Goal: Task Accomplishment & Management: Use online tool/utility

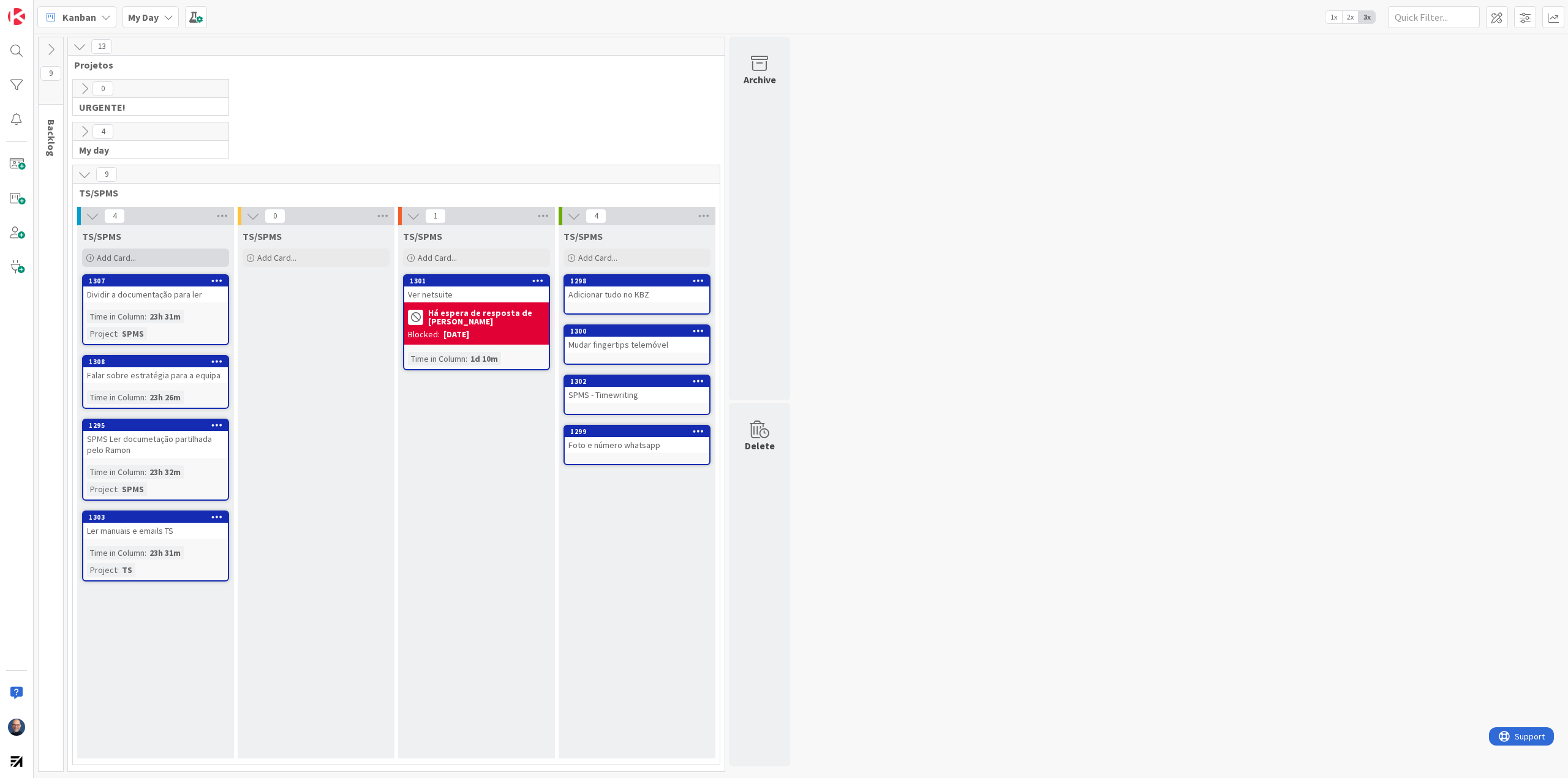
click at [189, 258] on div "Add Card..." at bounding box center [155, 258] width 147 height 18
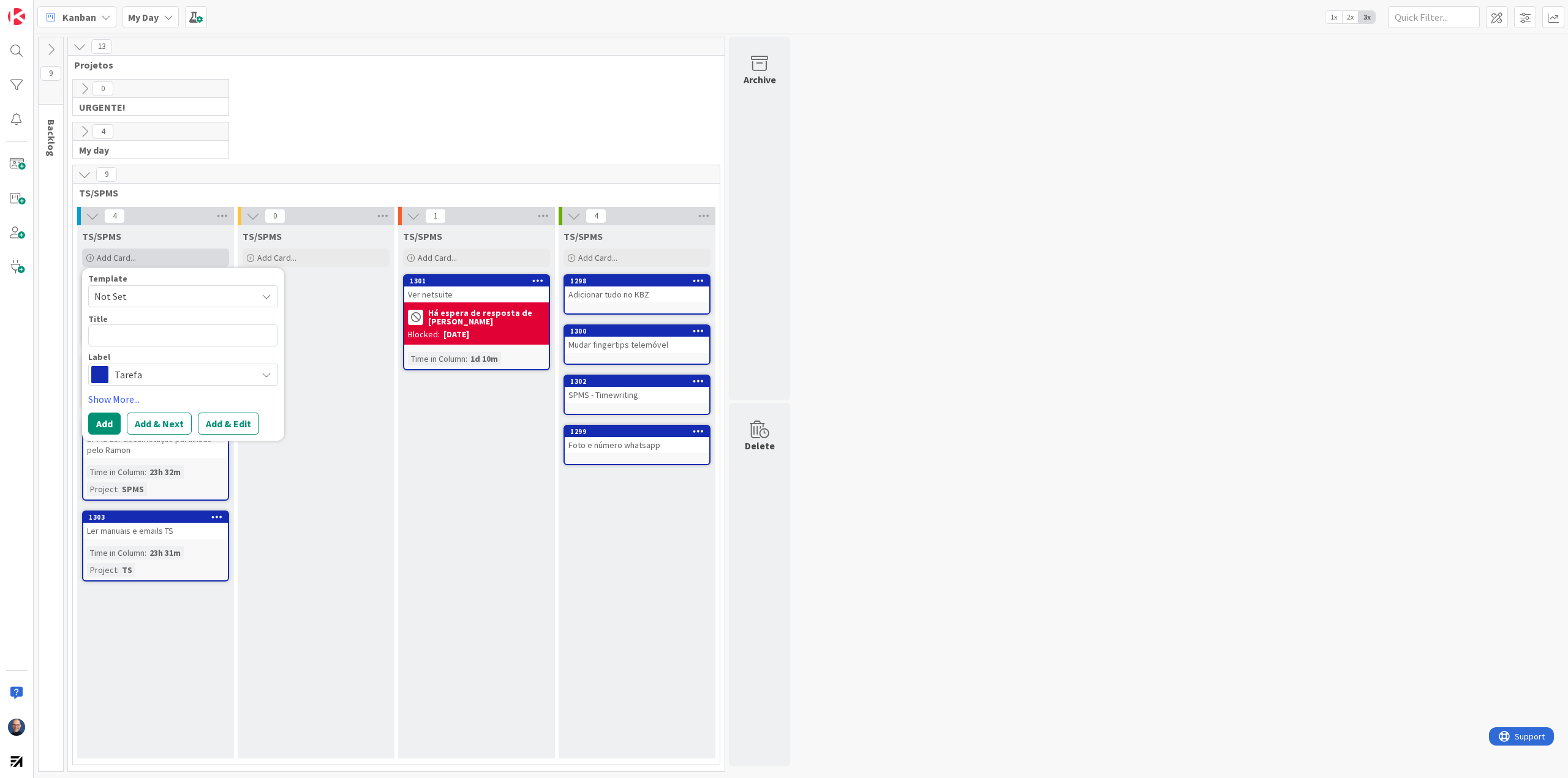
type textarea "x"
type textarea "V"
type textarea "x"
type textarea "Ve"
type textarea "x"
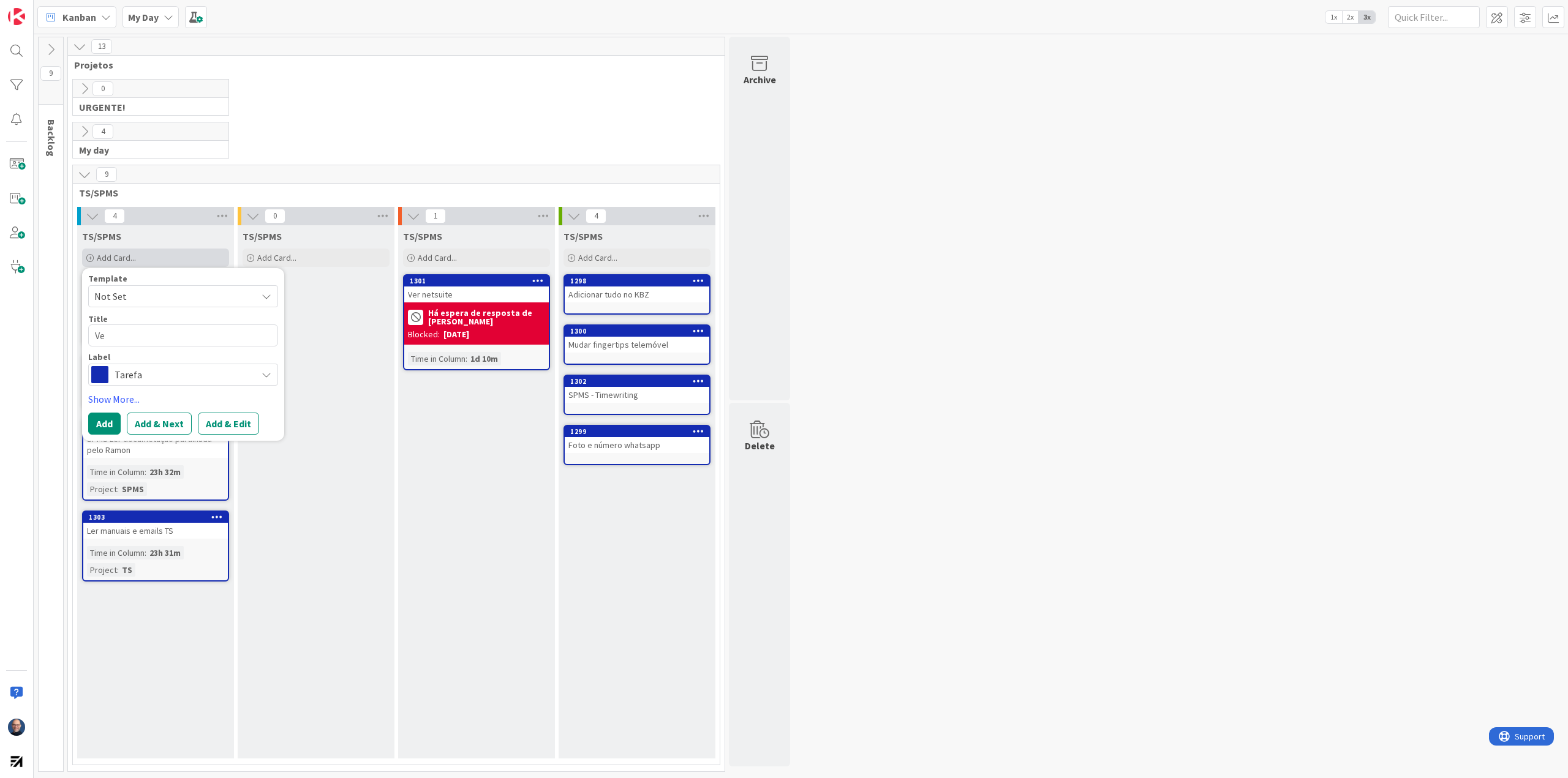
type textarea "Ver"
type textarea "x"
type textarea "Ver"
type textarea "x"
type textarea "Ver J"
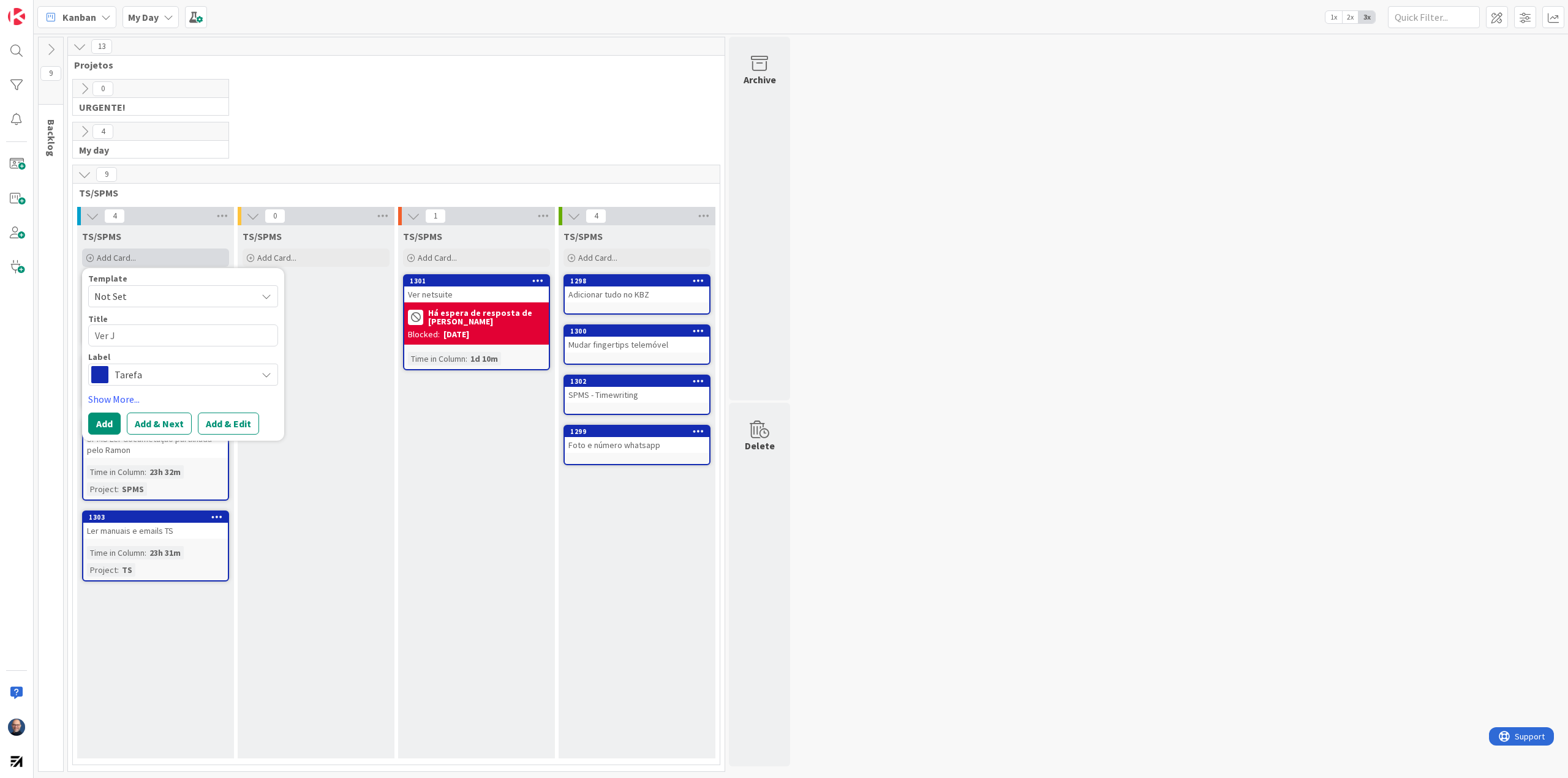
type textarea "x"
type textarea "Ver Jo"
type textarea "x"
type textarea "Ver J"
type textarea "x"
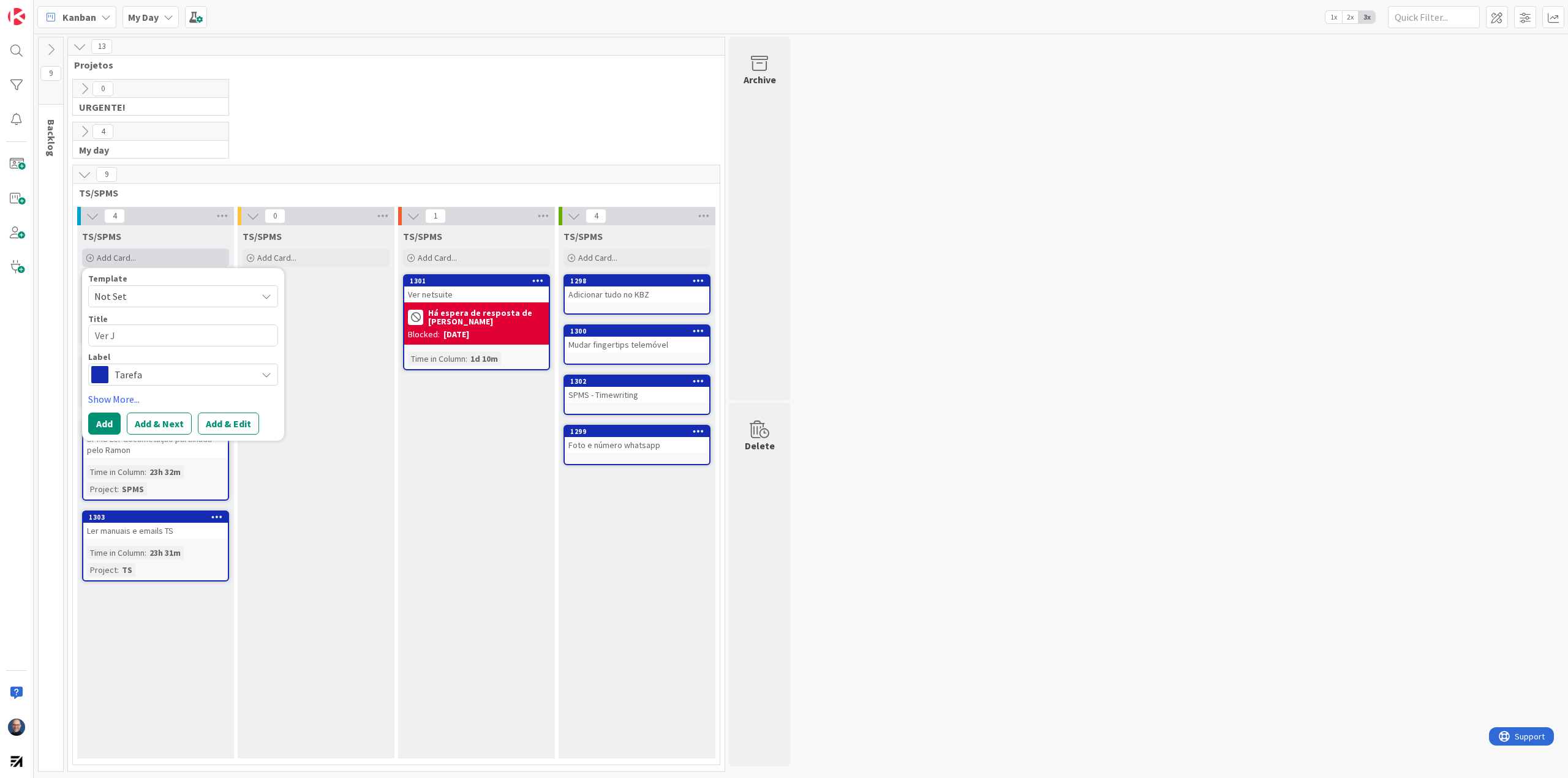
type textarea "Ver Ji"
type textarea "x"
type textarea "Ver Jir"
type textarea "x"
type textarea "Ver Jira"
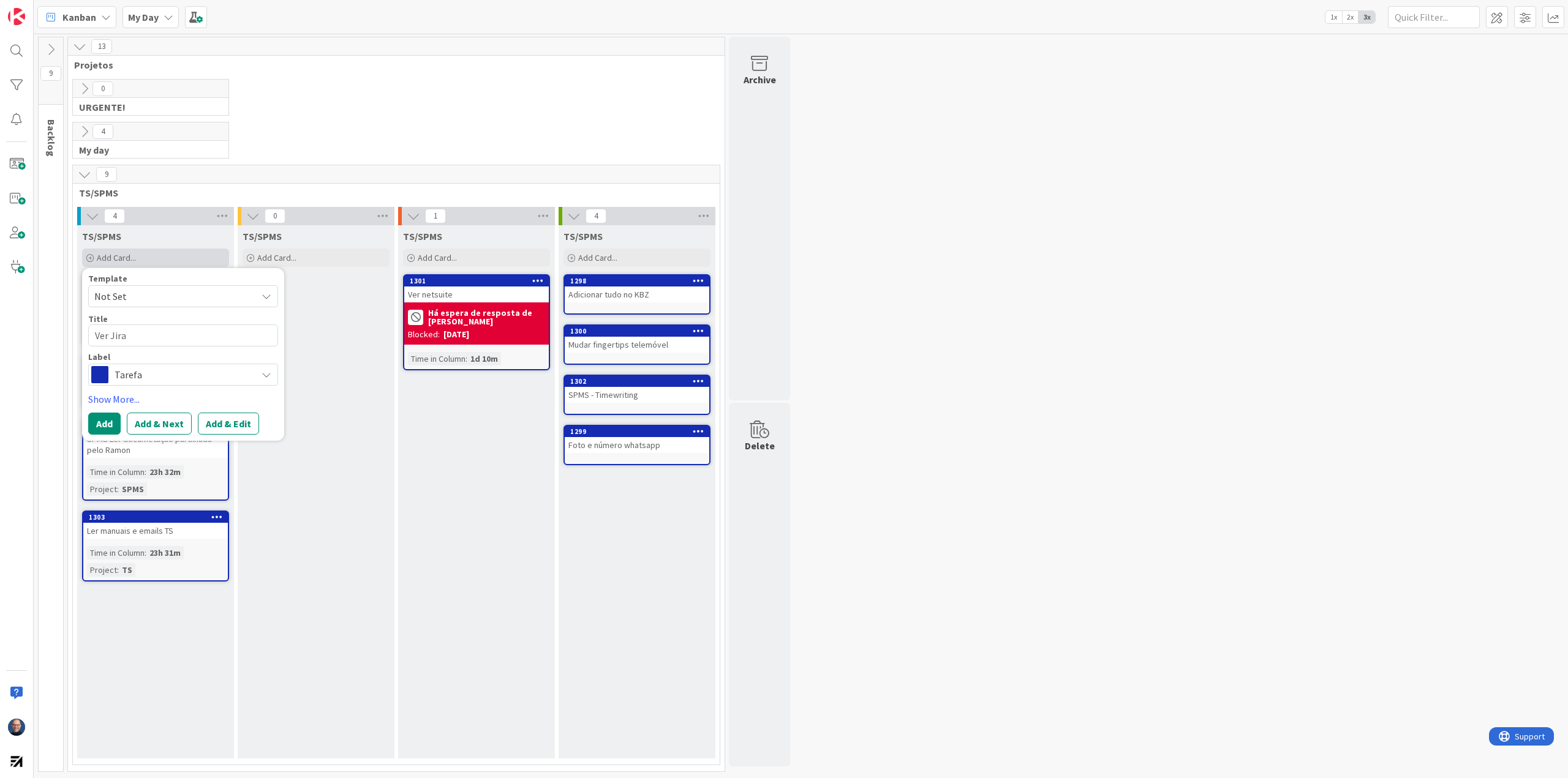
type textarea "x"
type textarea "Ver Jira"
type textarea "x"
type textarea "Ver Jira e"
type textarea "x"
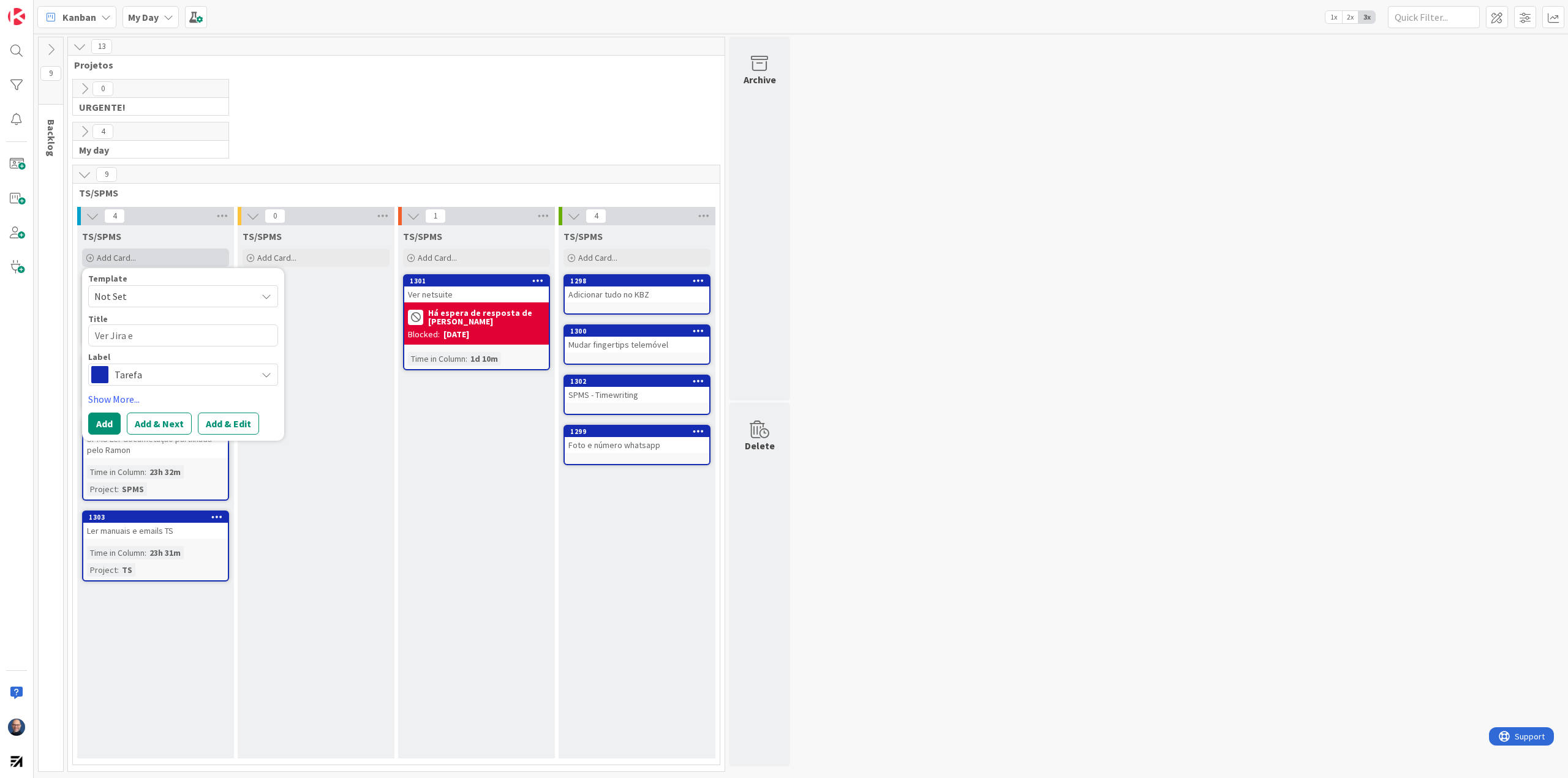
type textarea "Ver Jira e"
type textarea "x"
type textarea "Ver Jira e c"
type textarea "x"
type textarea "Ver Jira e co"
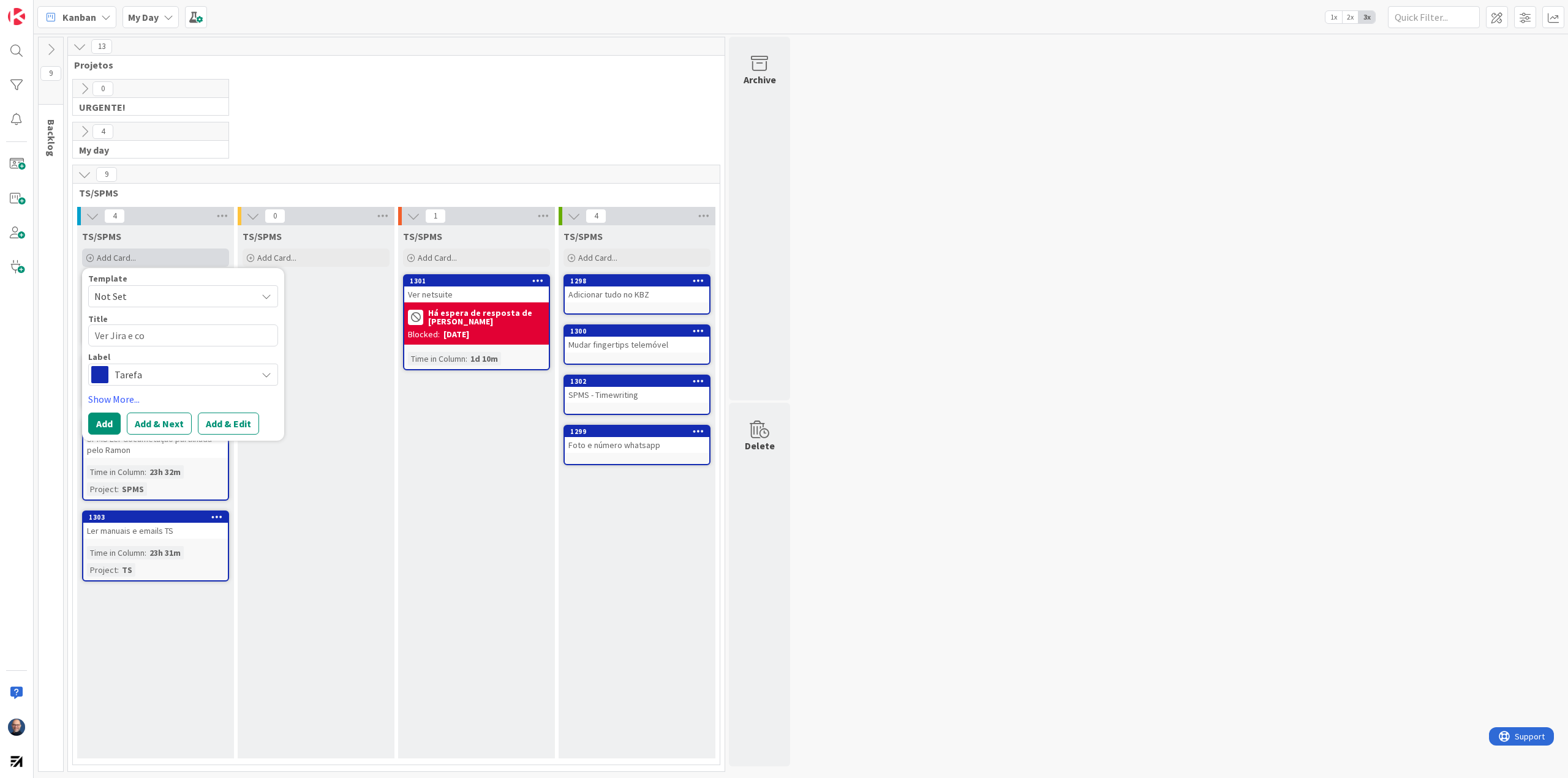
type textarea "x"
type textarea "Ver Jira e con"
type textarea "x"
type textarea "Ver Jira e conf"
type textarea "x"
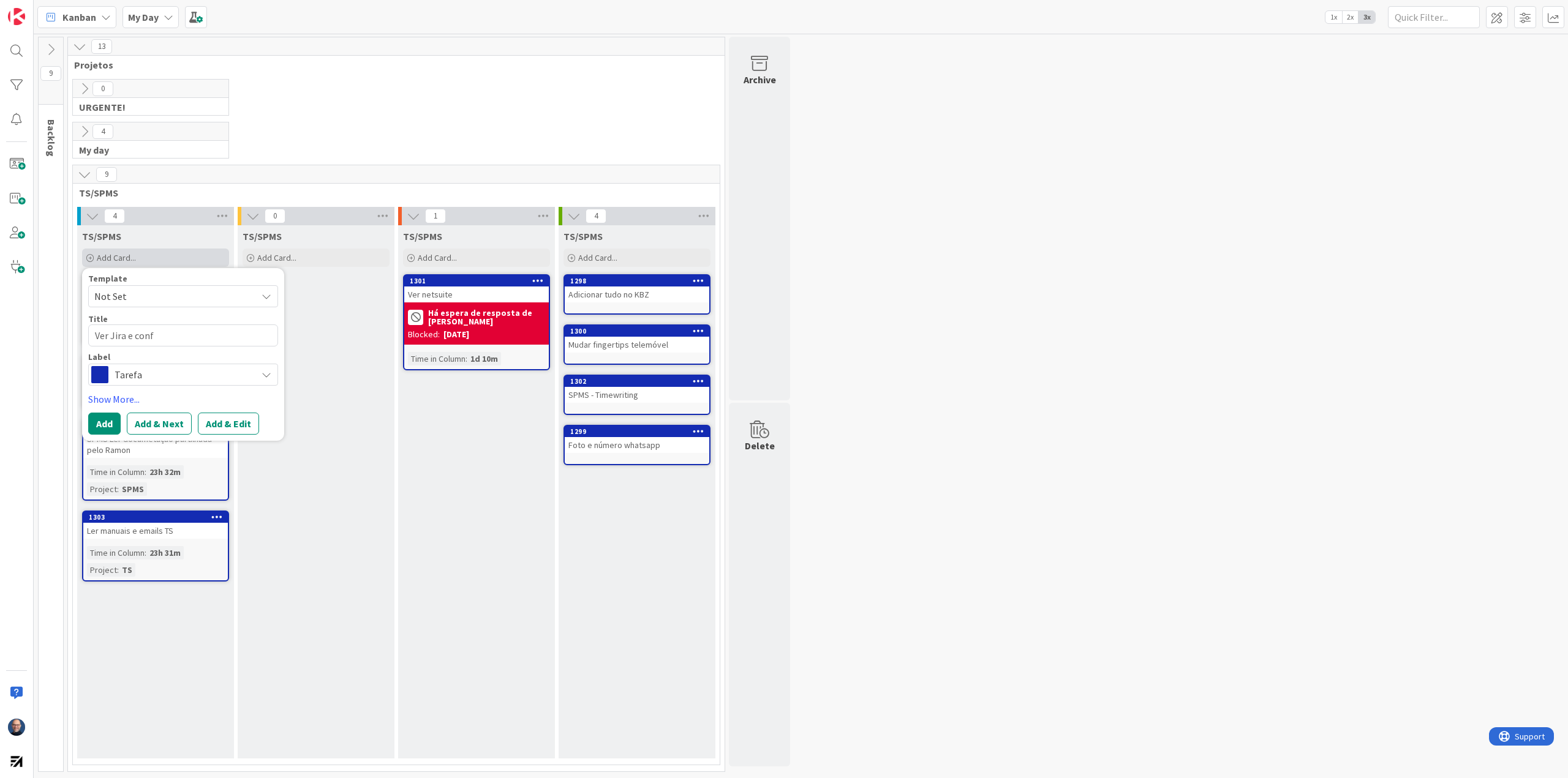
type textarea "Ver Jira e confl"
type textarea "x"
type textarea "Ver Jira e conflu"
type textarea "x"
type textarea "Ver Jira e confluen"
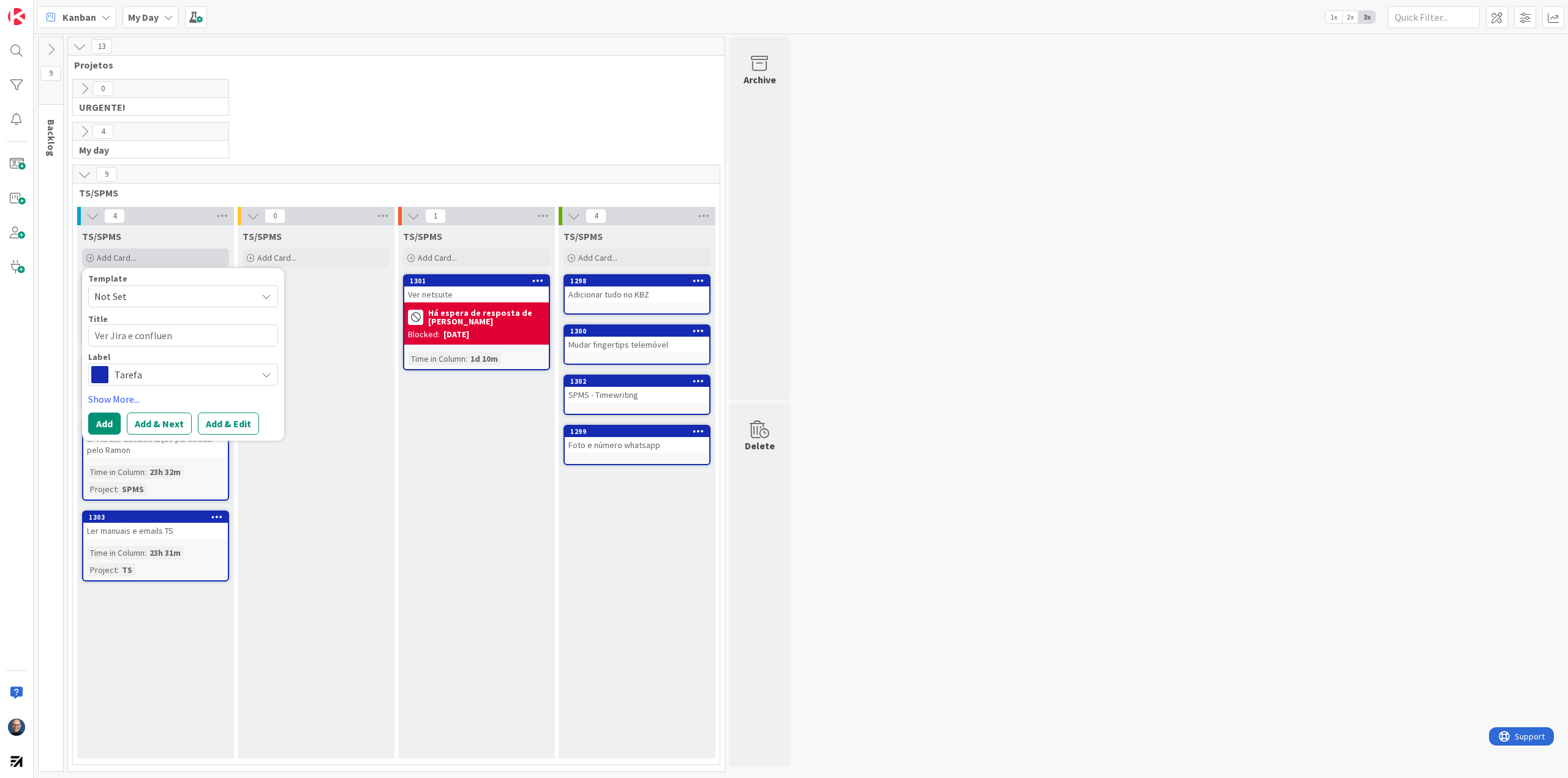
type textarea "x"
type textarea "Ver Jira e confluenc"
type textarea "x"
type textarea "Ver Jira e confluence"
click at [110, 418] on button "Add" at bounding box center [104, 423] width 32 height 22
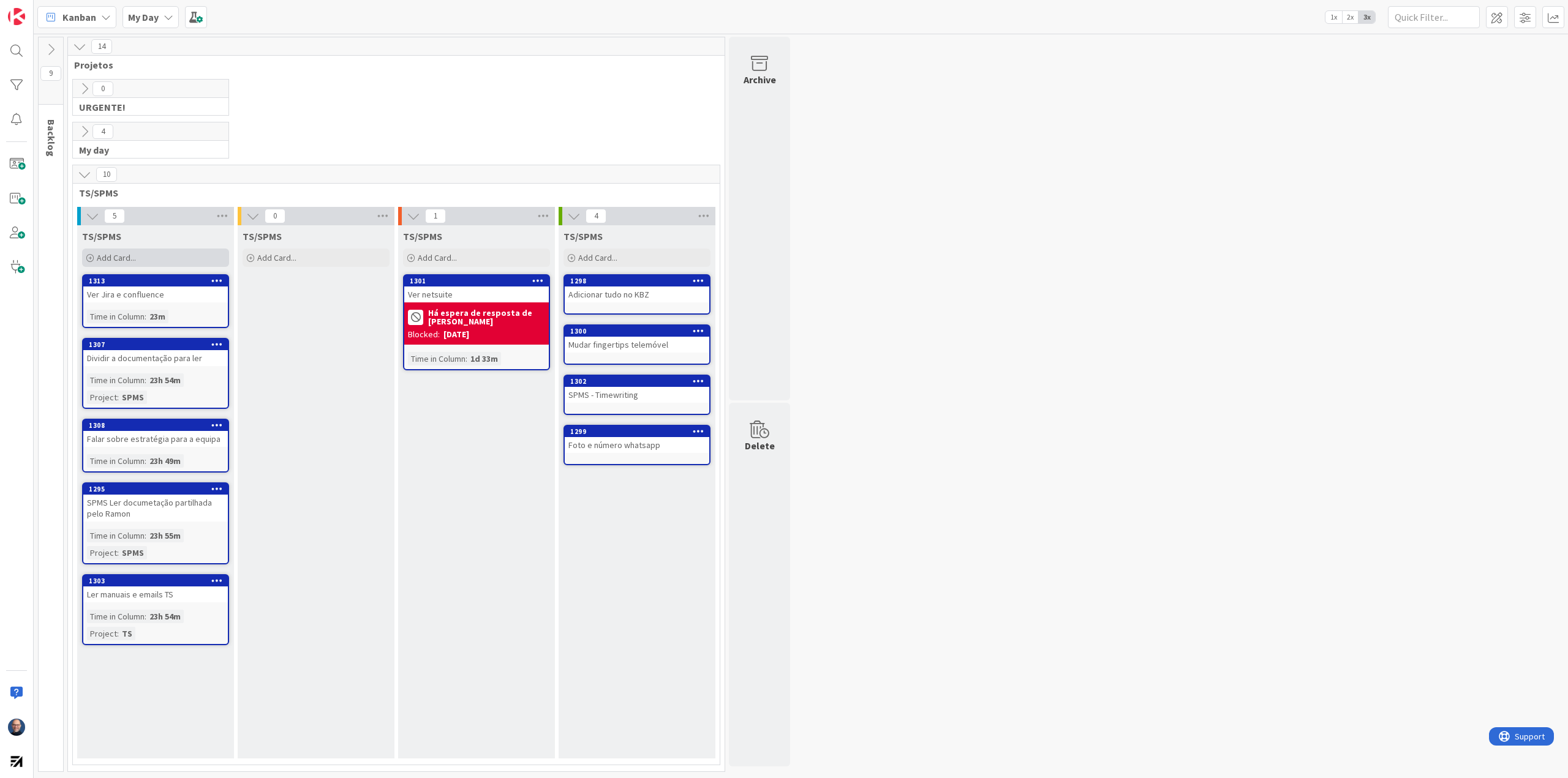
click at [190, 251] on div "Add Card..." at bounding box center [155, 258] width 147 height 18
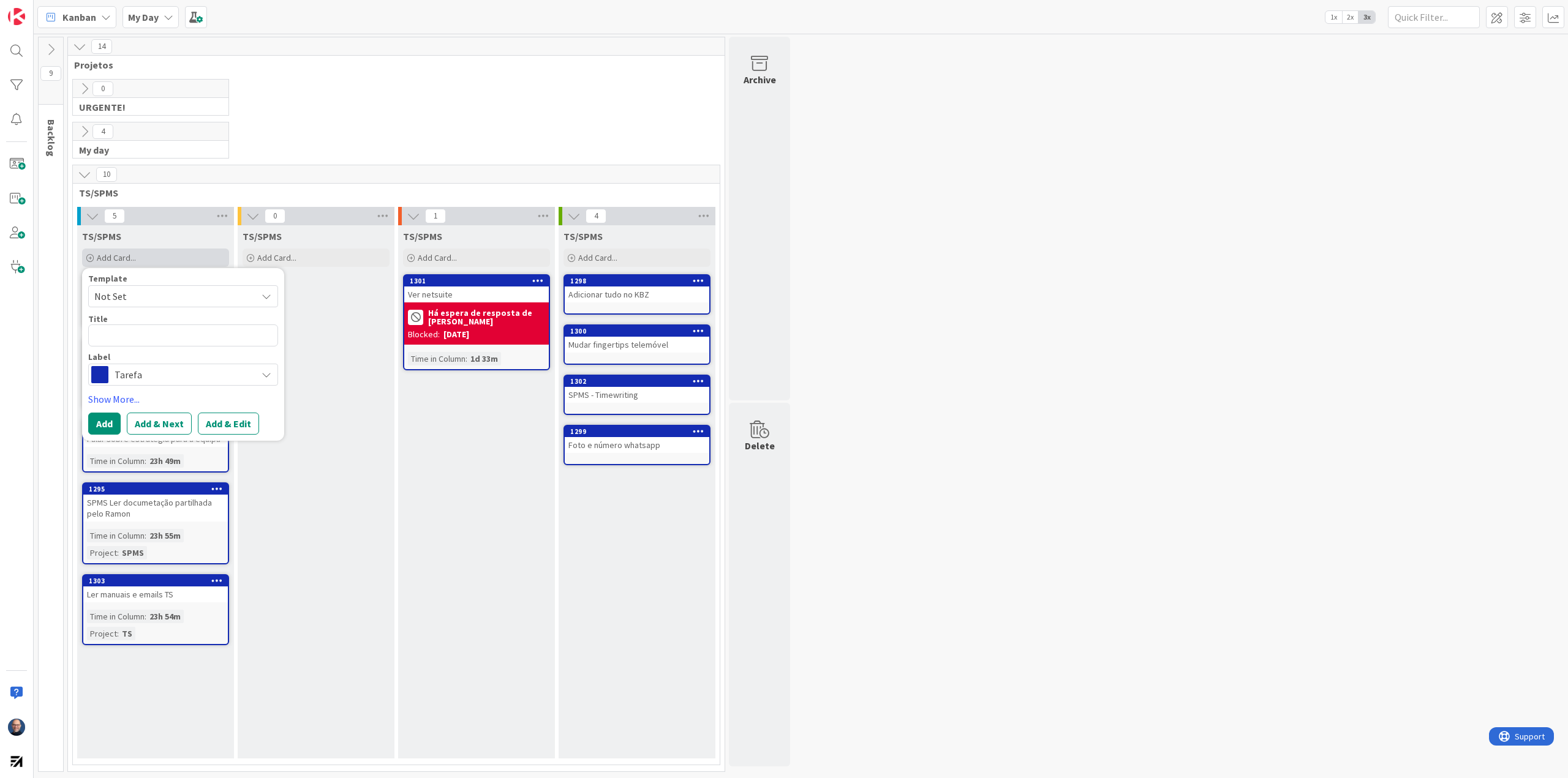
type textarea "x"
type textarea "Q"
type textarea "x"
type textarea "Qu"
type textarea "x"
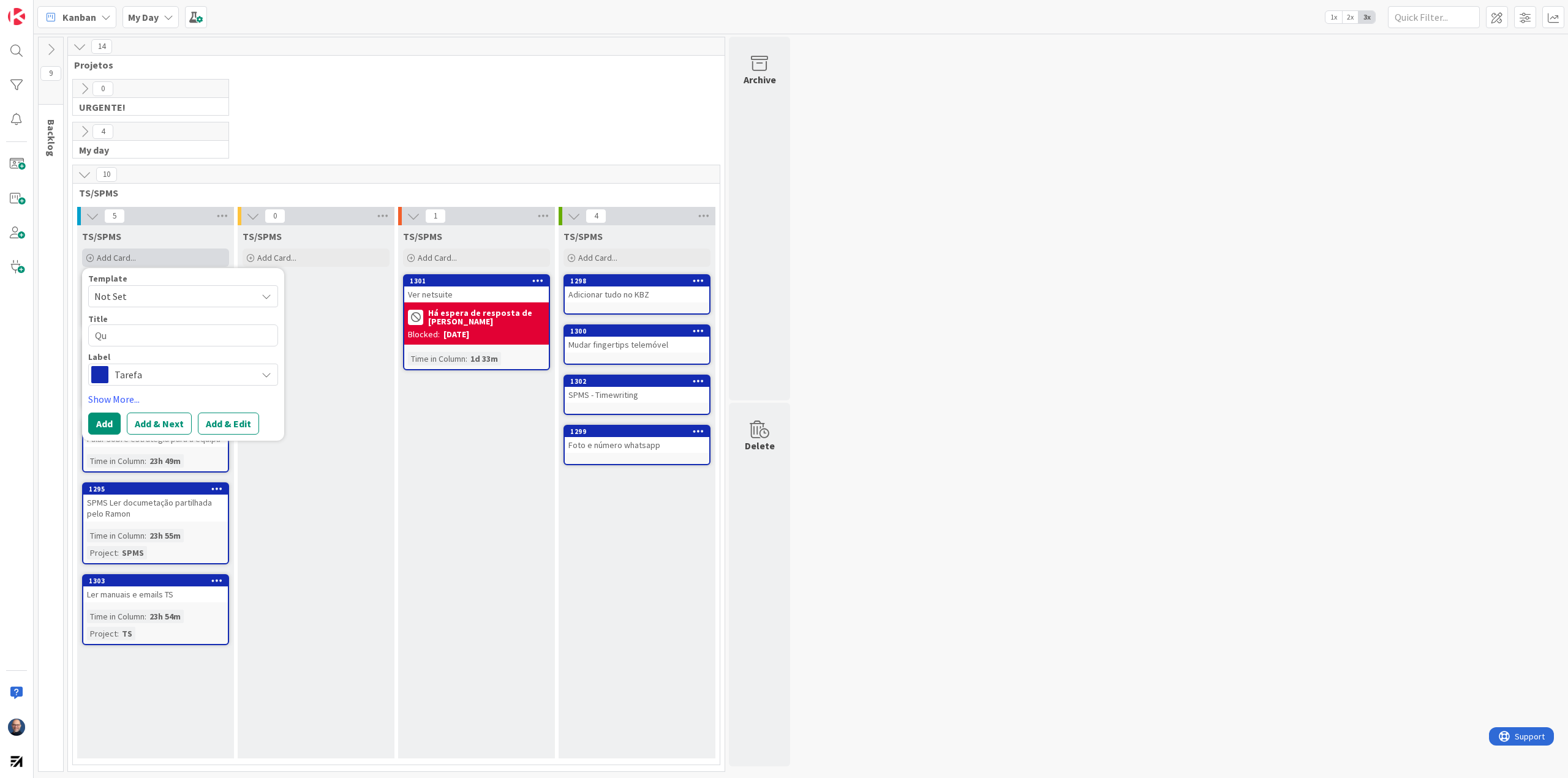
type textarea "Que"
type textarea "x"
type textarea "Quer"
type textarea "x"
type textarea "Quer"
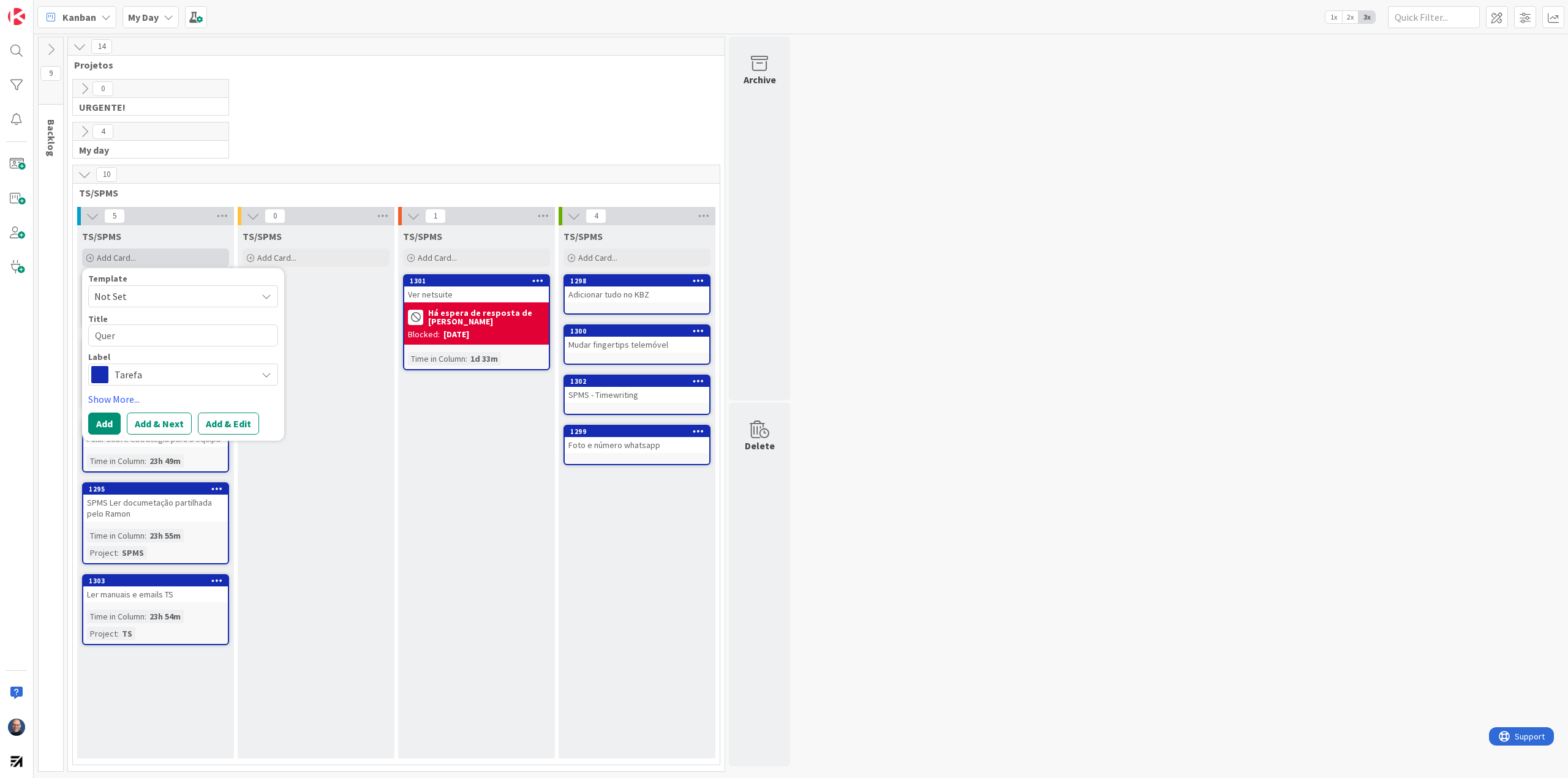
type textarea "x"
type textarea "Quer e"
type textarea "x"
type textarea "Quer er"
type textarea "x"
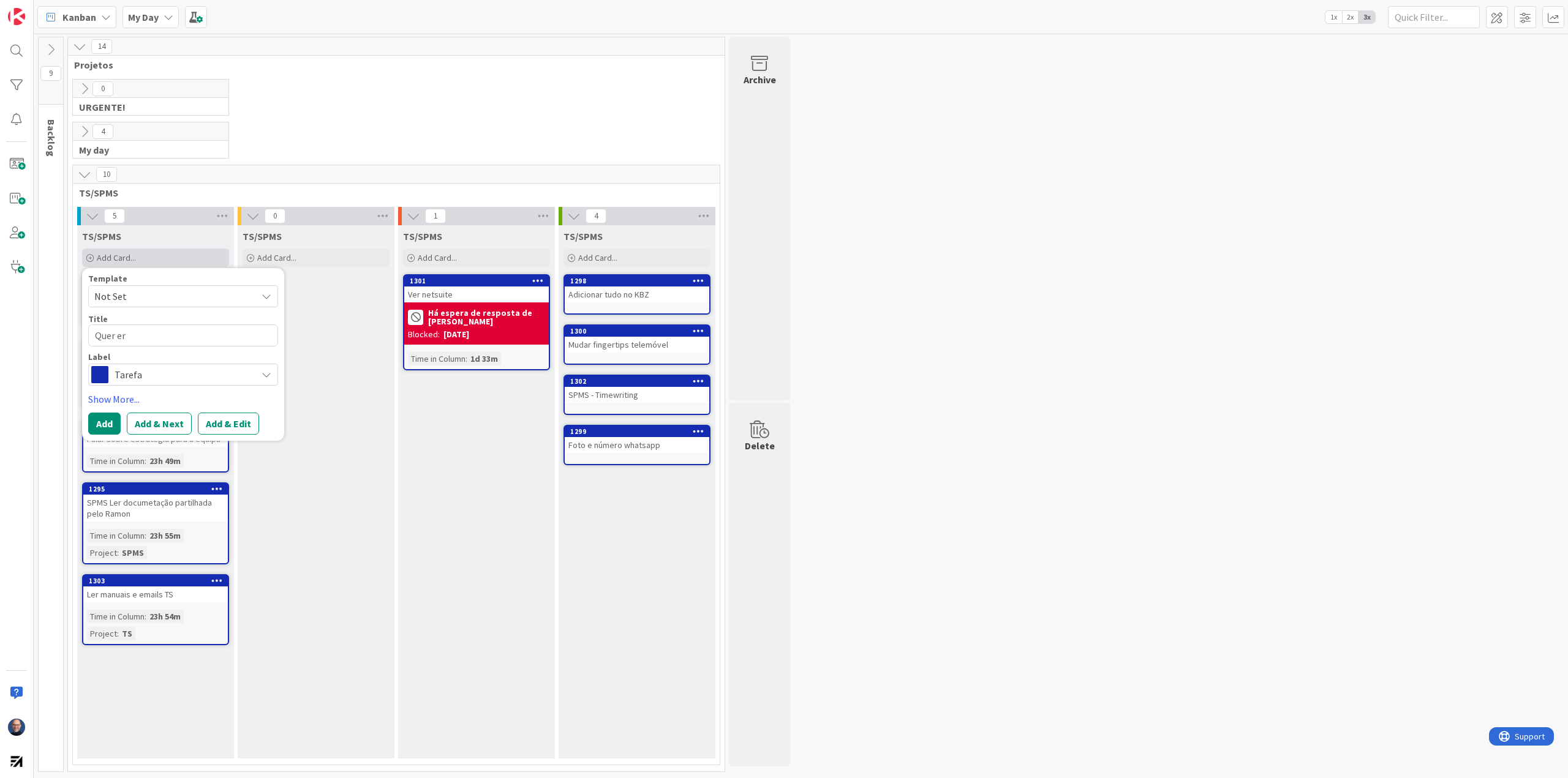
type textarea "Quer e"
type textarea "x"
type textarea "Quer"
type textarea "x"
type textarea "Quer"
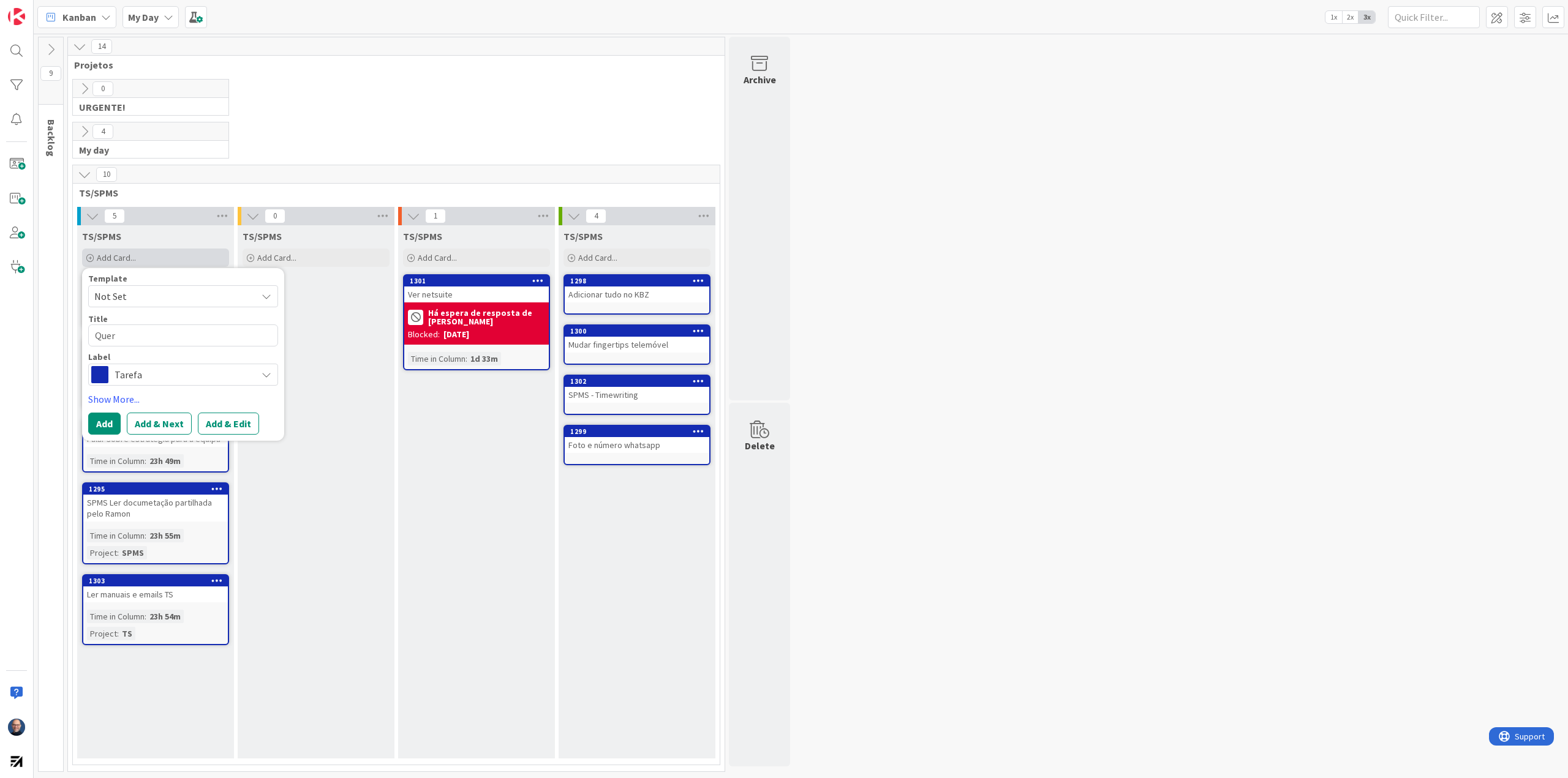
type textarea "x"
type textarea "Quer"
type textarea "x"
type textarea "Quer"
type textarea "x"
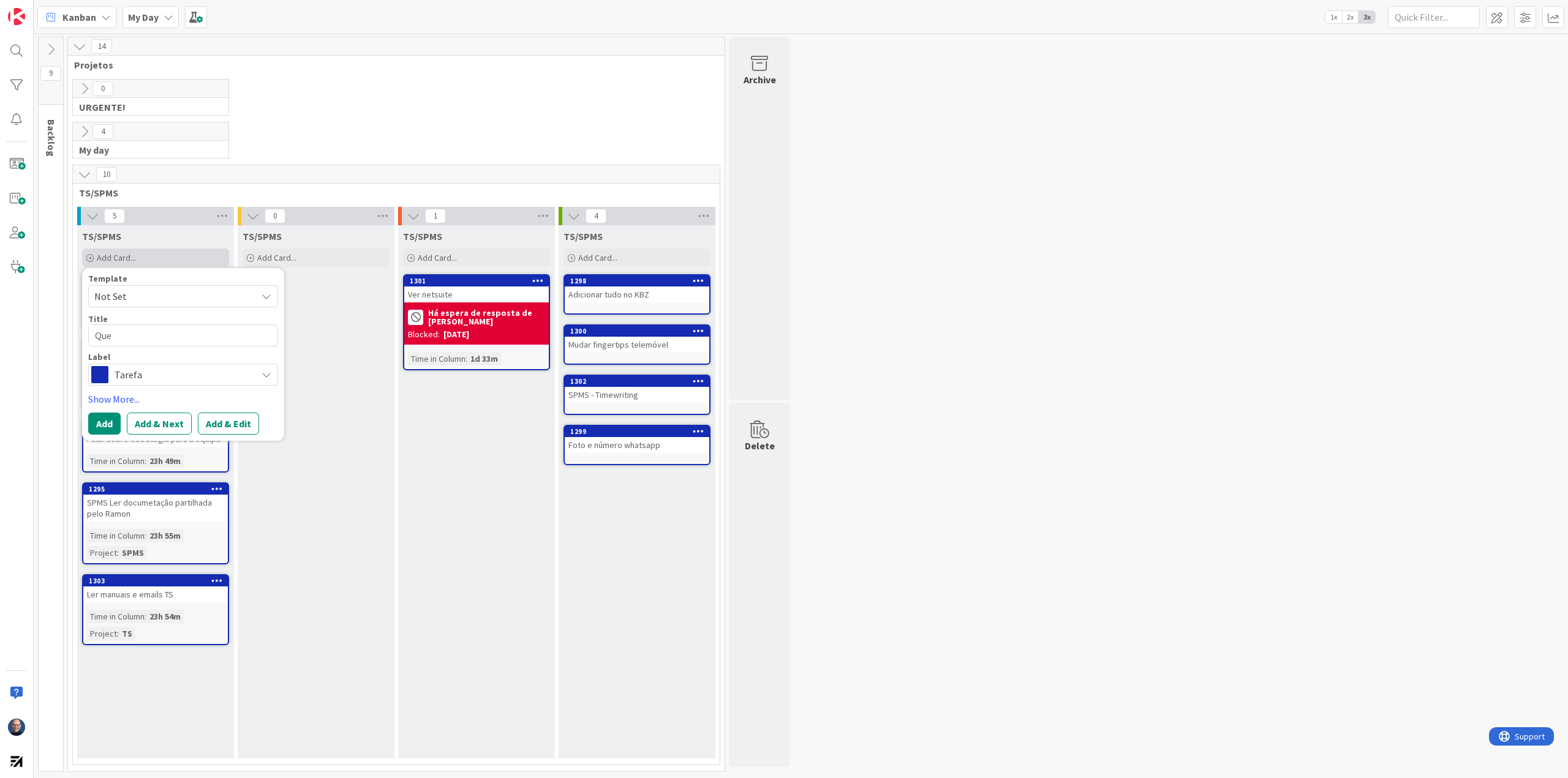
type textarea "Que"
type textarea "x"
type textarea "Que p"
type textarea "x"
type textarea "Que pe"
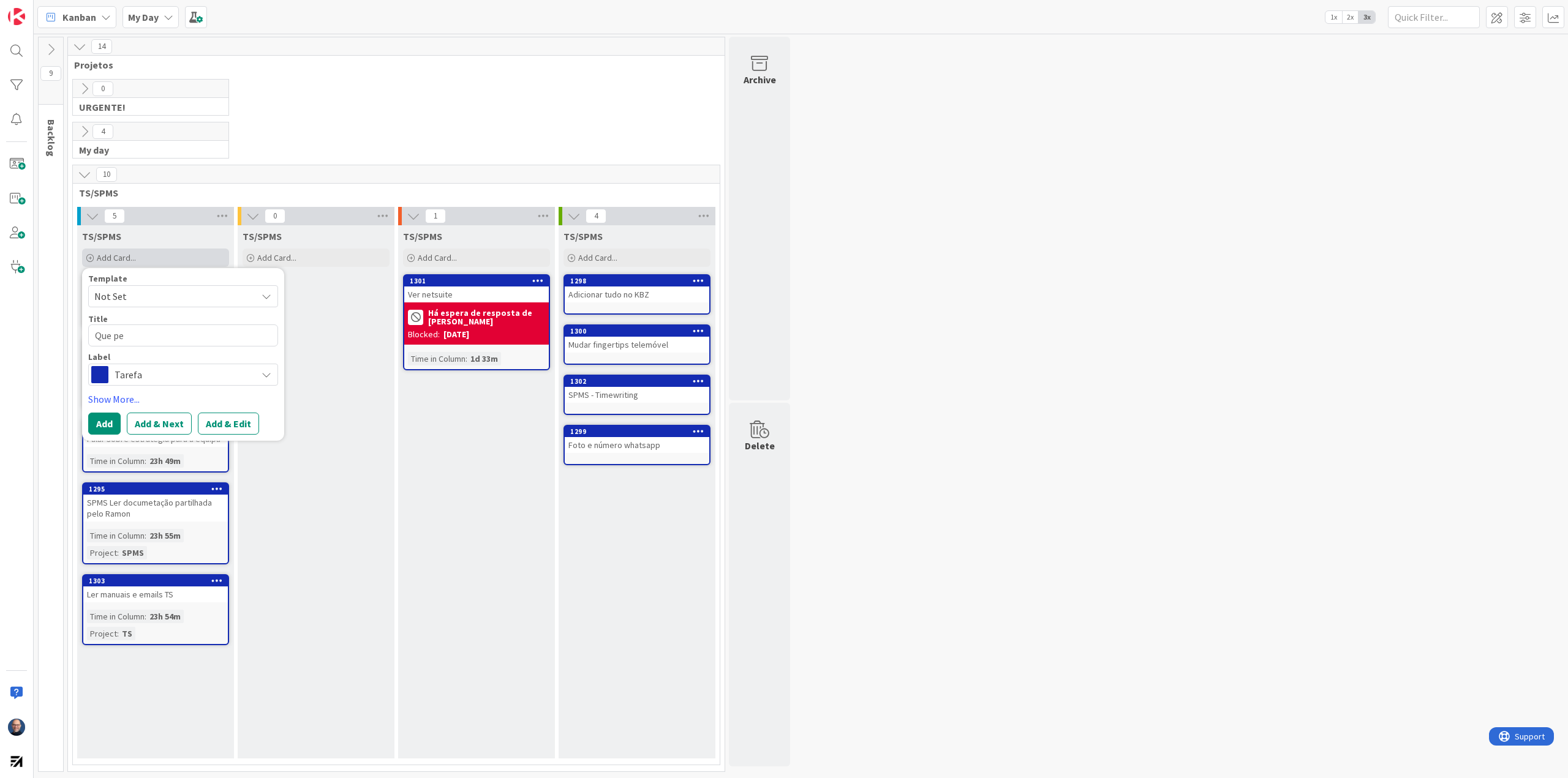
type textarea "x"
type textarea "Que per"
type textarea "x"
type textarea "Que perg"
type textarea "x"
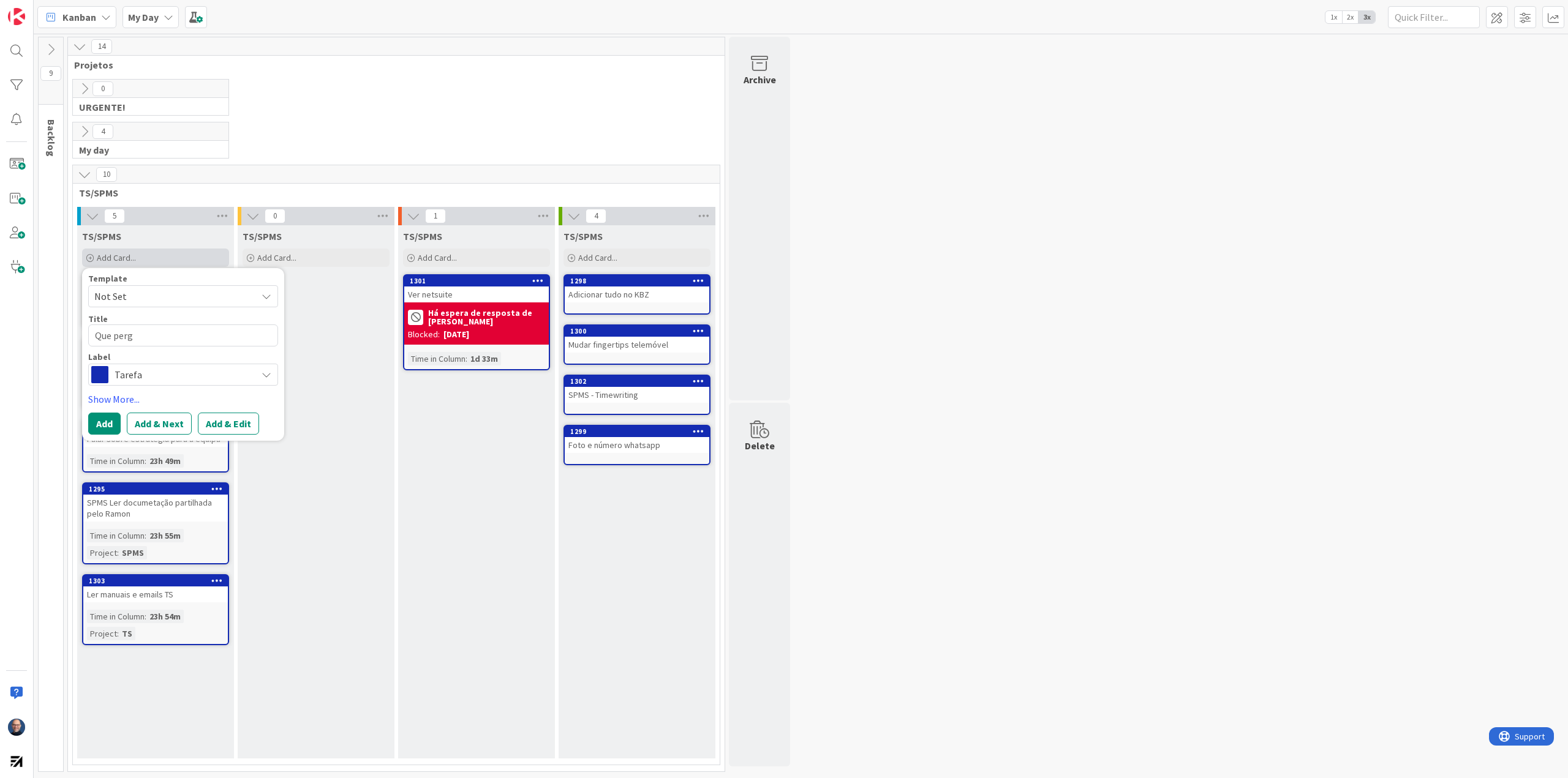
type textarea "Que pergu"
type textarea "x"
type textarea "Que pergun"
type textarea "x"
type textarea "Que pergunt"
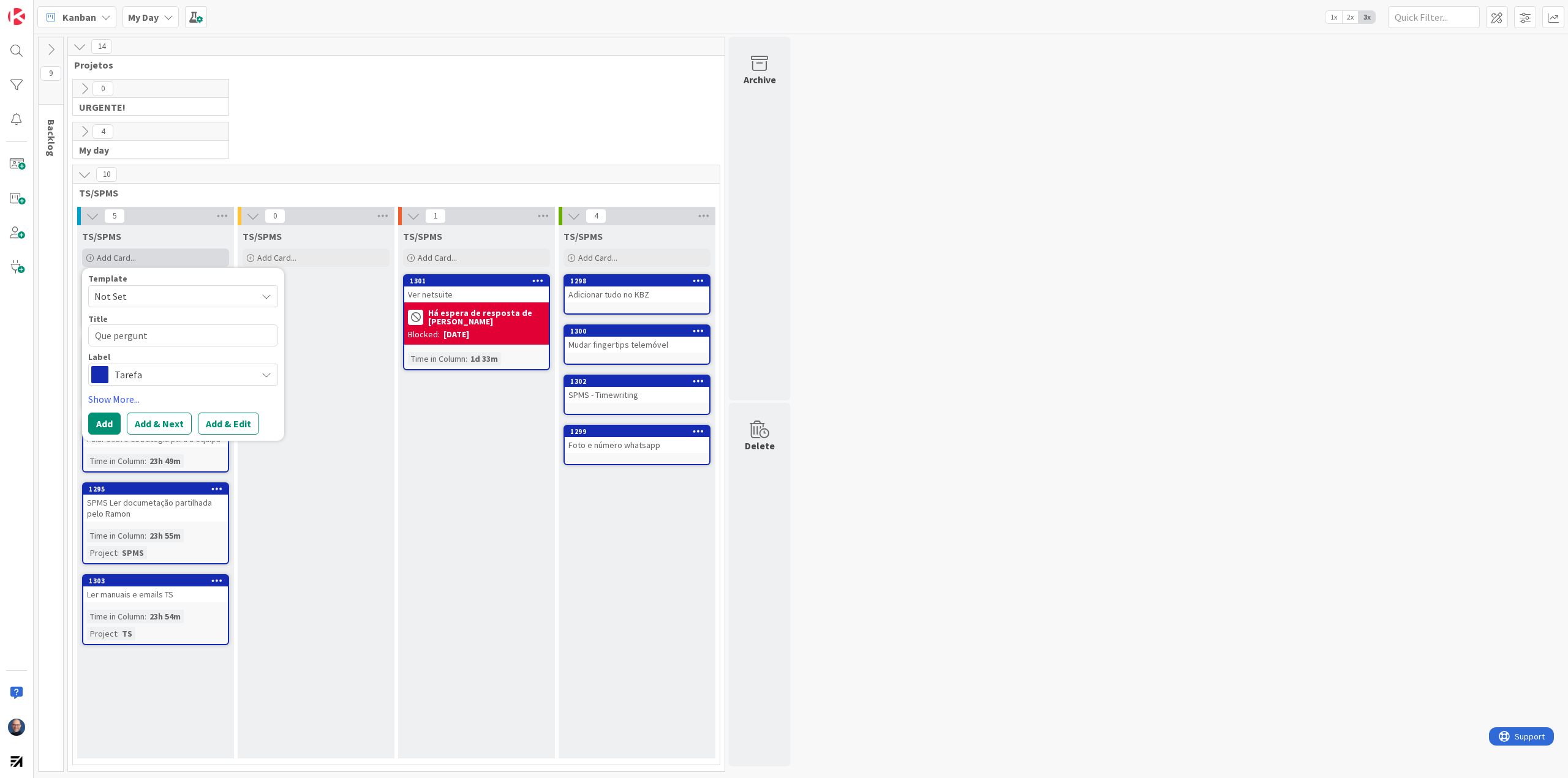
type textarea "x"
type textarea "Que pergunta"
type textarea "x"
type textarea "Que perguntas"
type textarea "x"
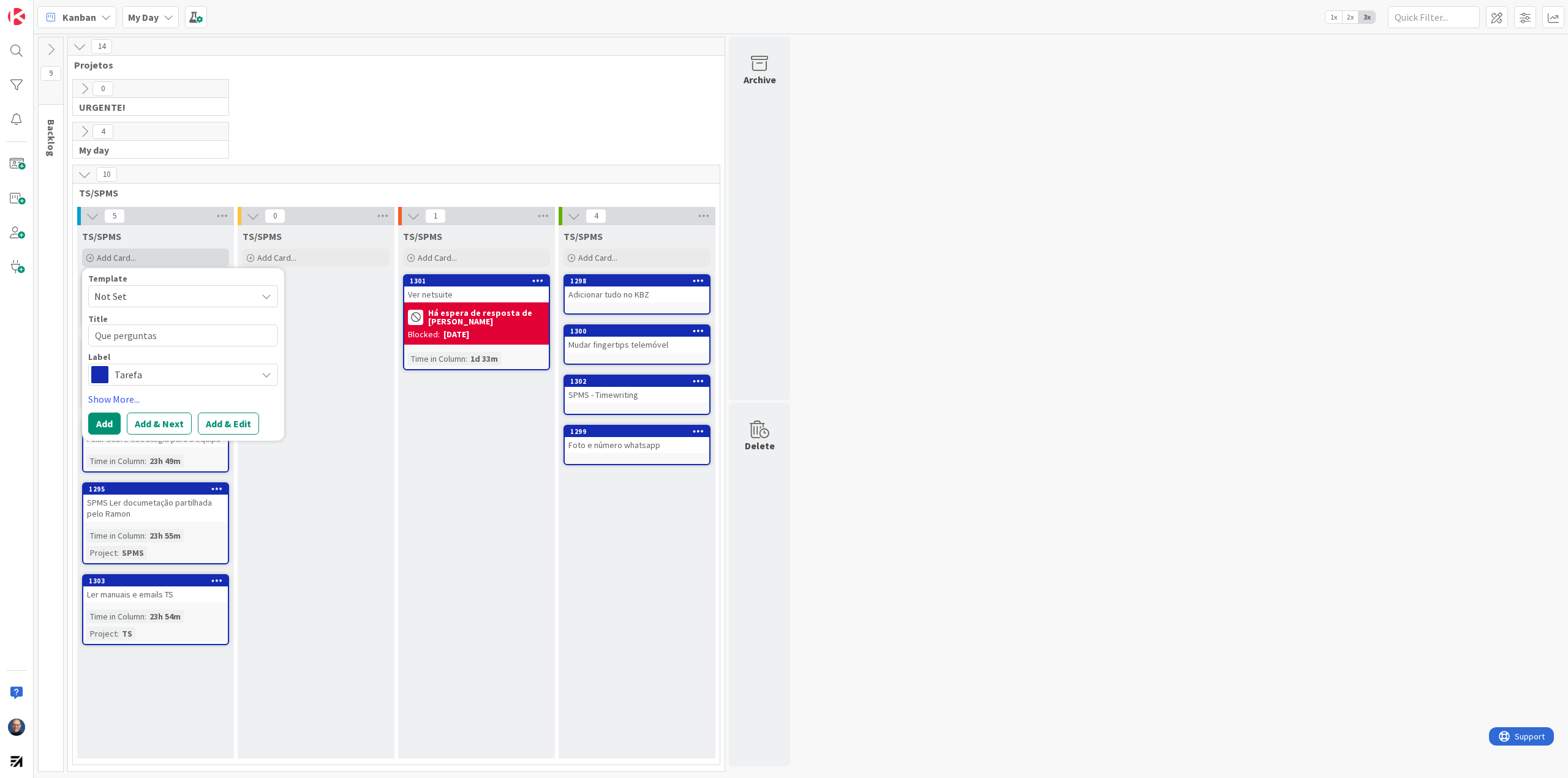
type textarea "Que perguntas"
type textarea "x"
type textarea "Que perguntas f"
type textarea "x"
type textarea "Que perguntas fa"
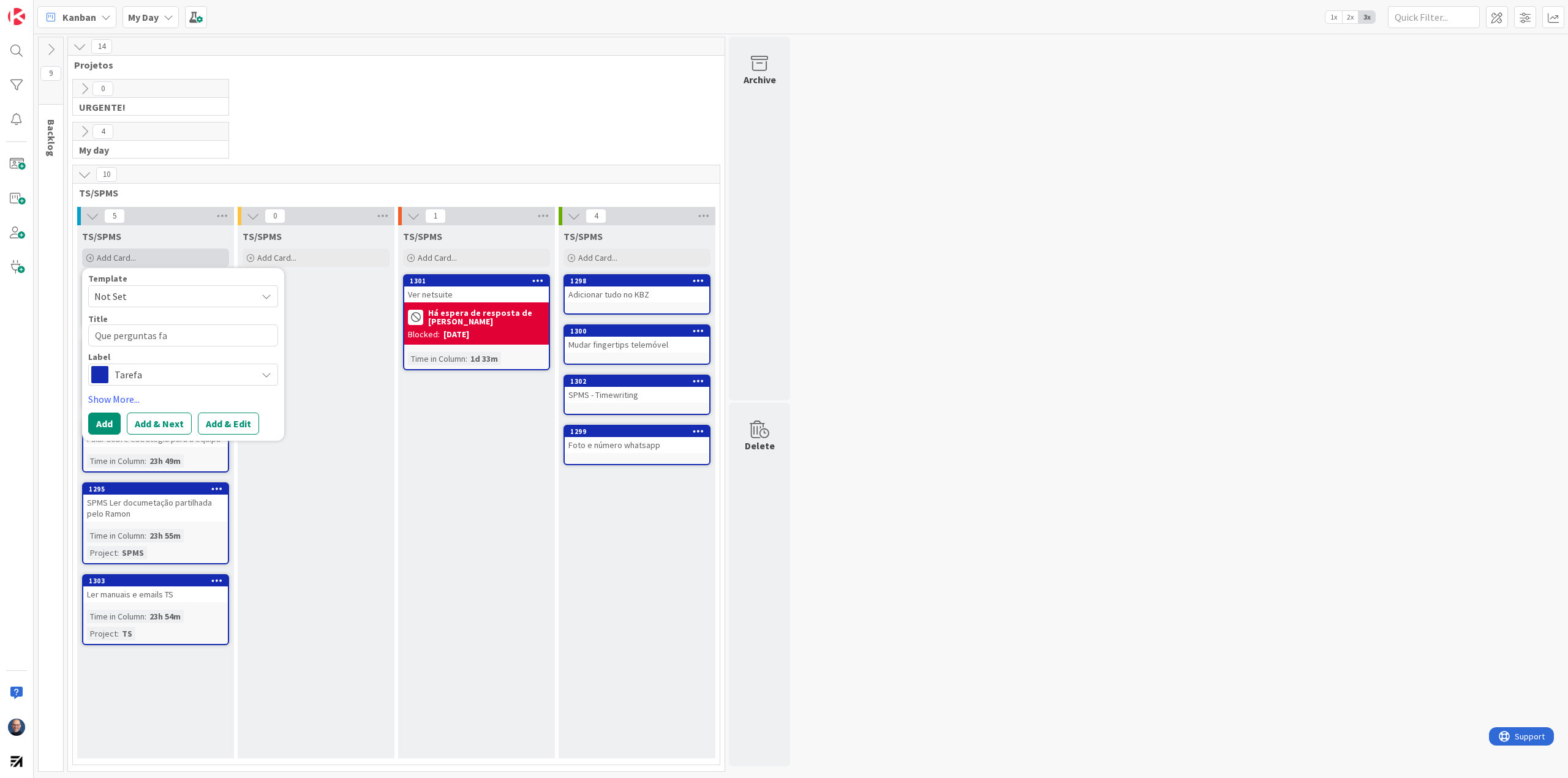
type textarea "x"
type textarea "Que perguntas faz"
type textarea "x"
type textarea "Que perguntas faze"
type textarea "x"
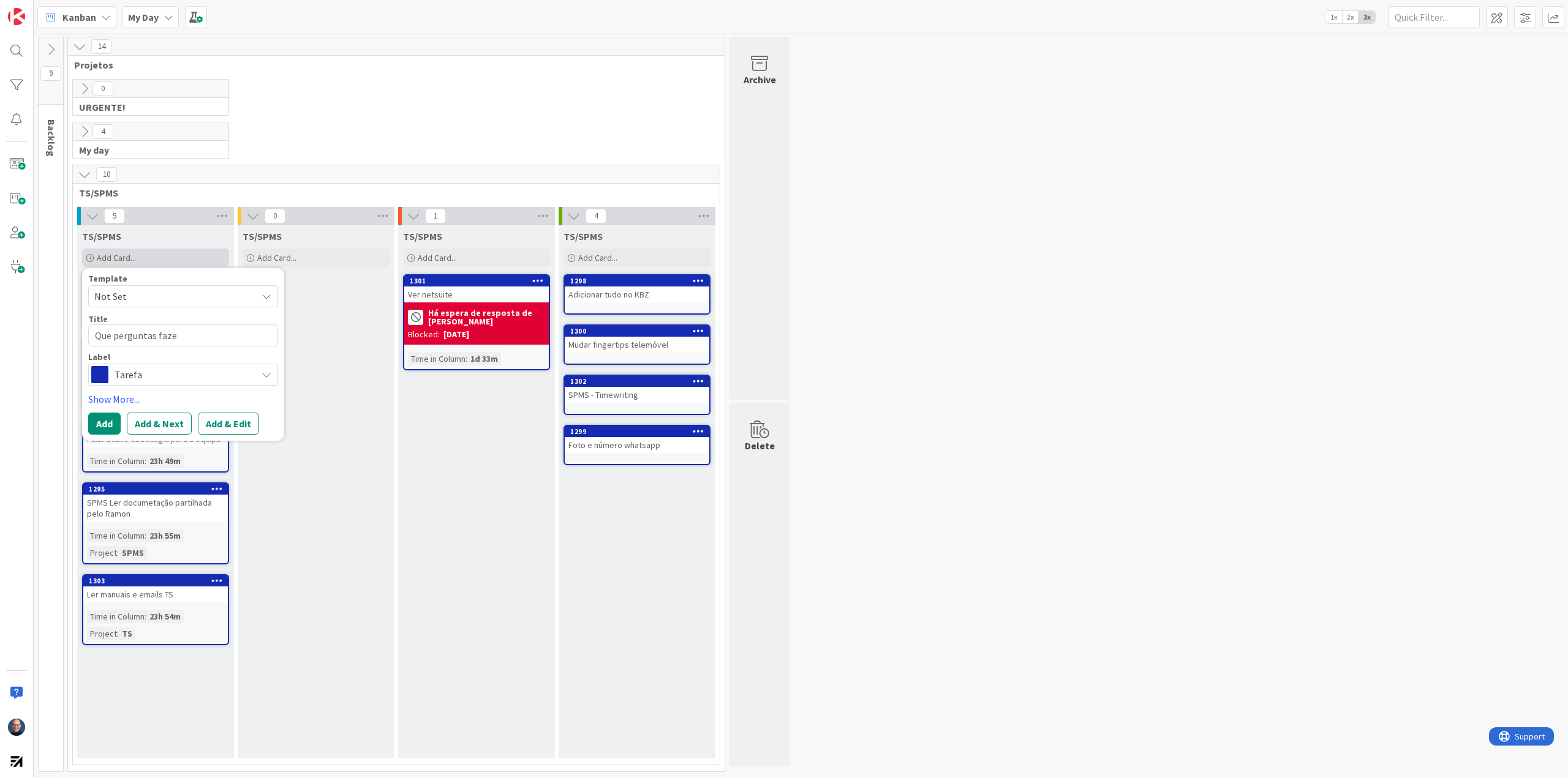
type textarea "Que perguntas fazer"
type textarea "x"
type textarea "Que perguntas fazer"
type textarea "x"
type textarea "Que perguntas fazer"
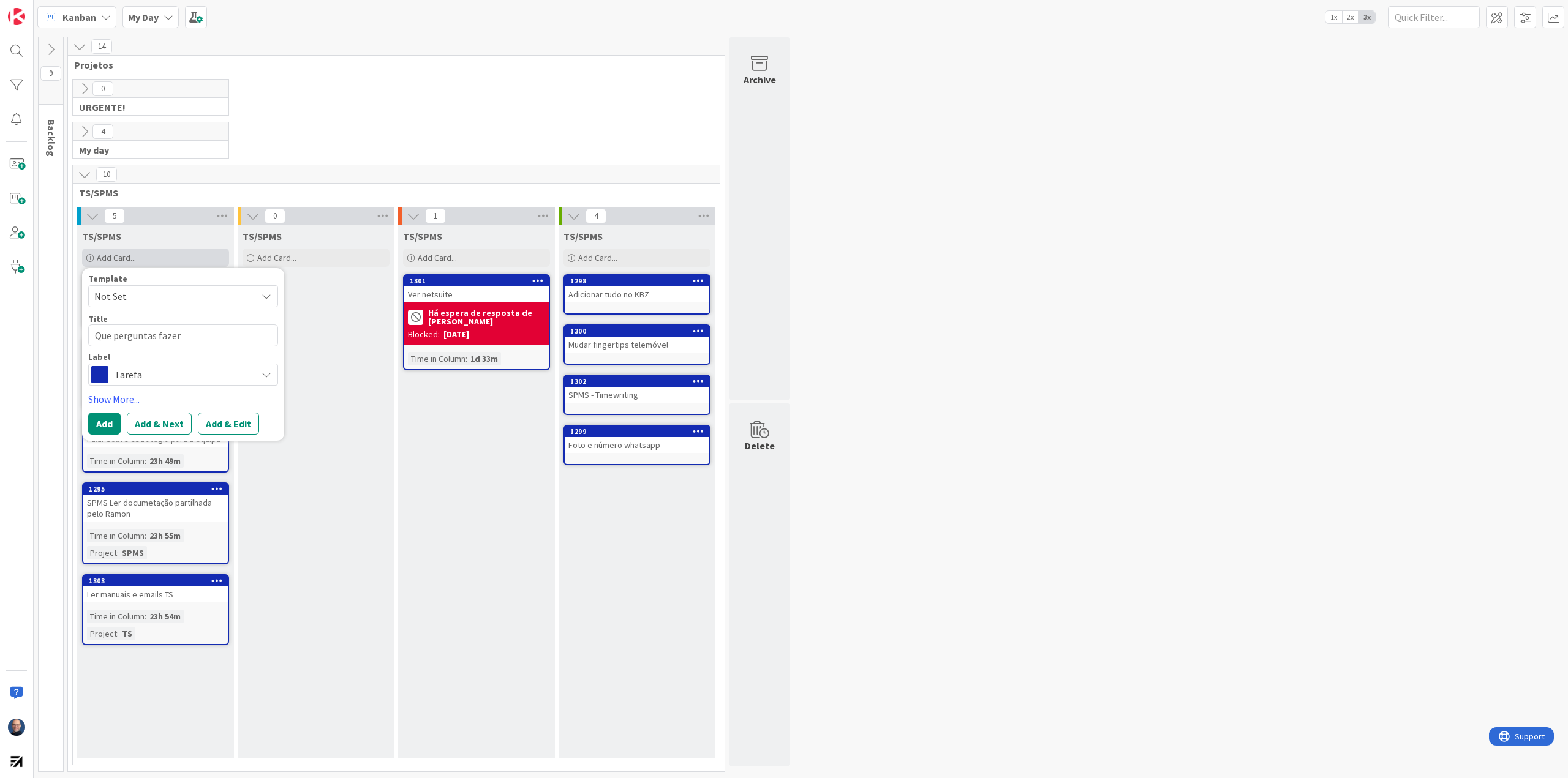
type textarea "x"
type textarea "Que perguntas fazer"
type textarea "x"
type textarea "Que perguntas fazer e"
type textarea "x"
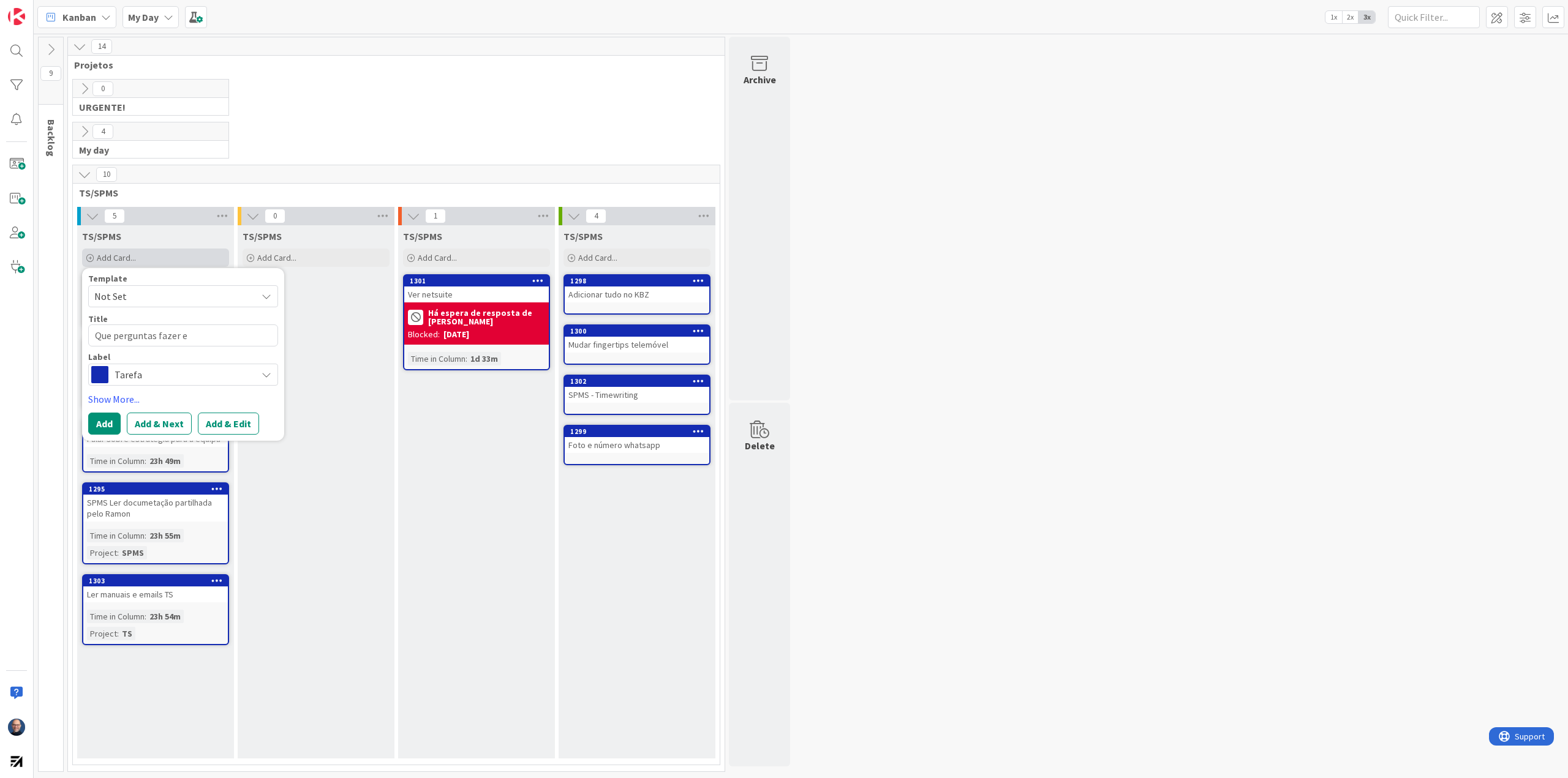
type textarea "Que perguntas fazer e"
type textarea "x"
type textarea "Que perguntas fazer e r"
type textarea "x"
type textarea "Que perguntas fazer e re"
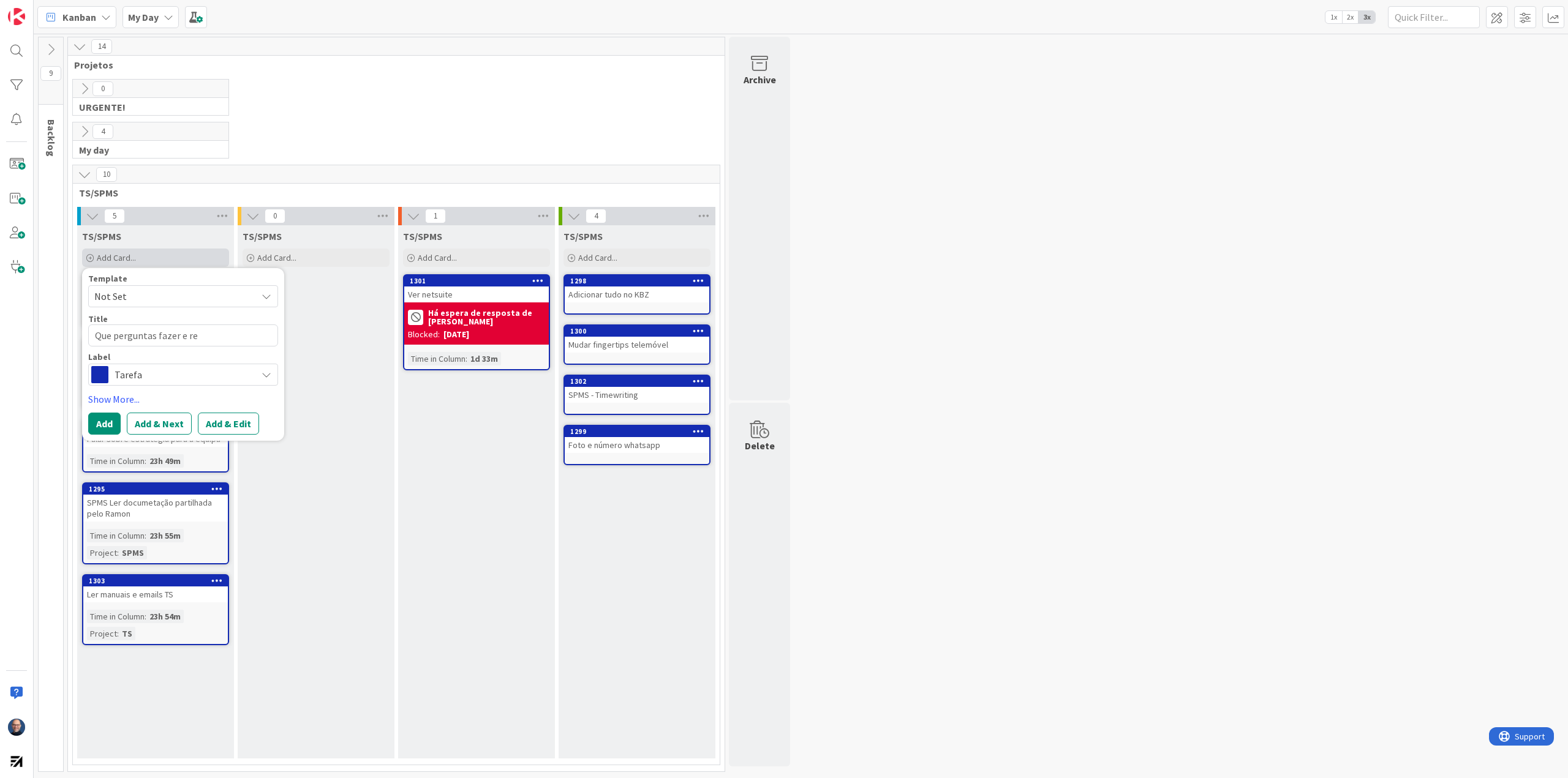
type textarea "x"
type textarea "Que perguntas fazer e res"
type textarea "x"
type textarea "Que perguntas fazer e resp"
type textarea "x"
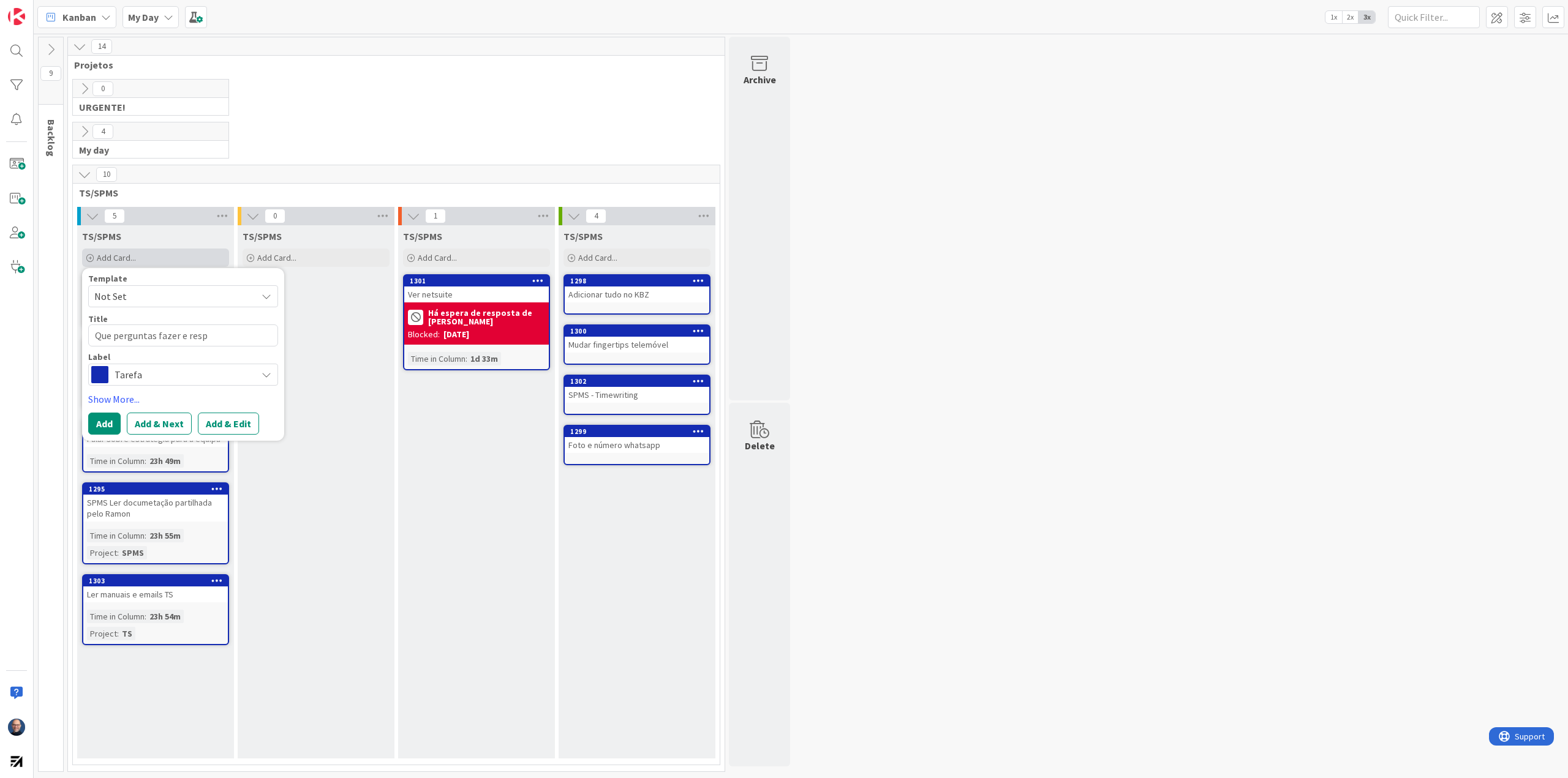
type textarea "Que perguntas fazer e respo"
type textarea "x"
type textarea "Que perguntas fazer e respon"
type textarea "x"
type textarea "Que perguntas fazer e respond"
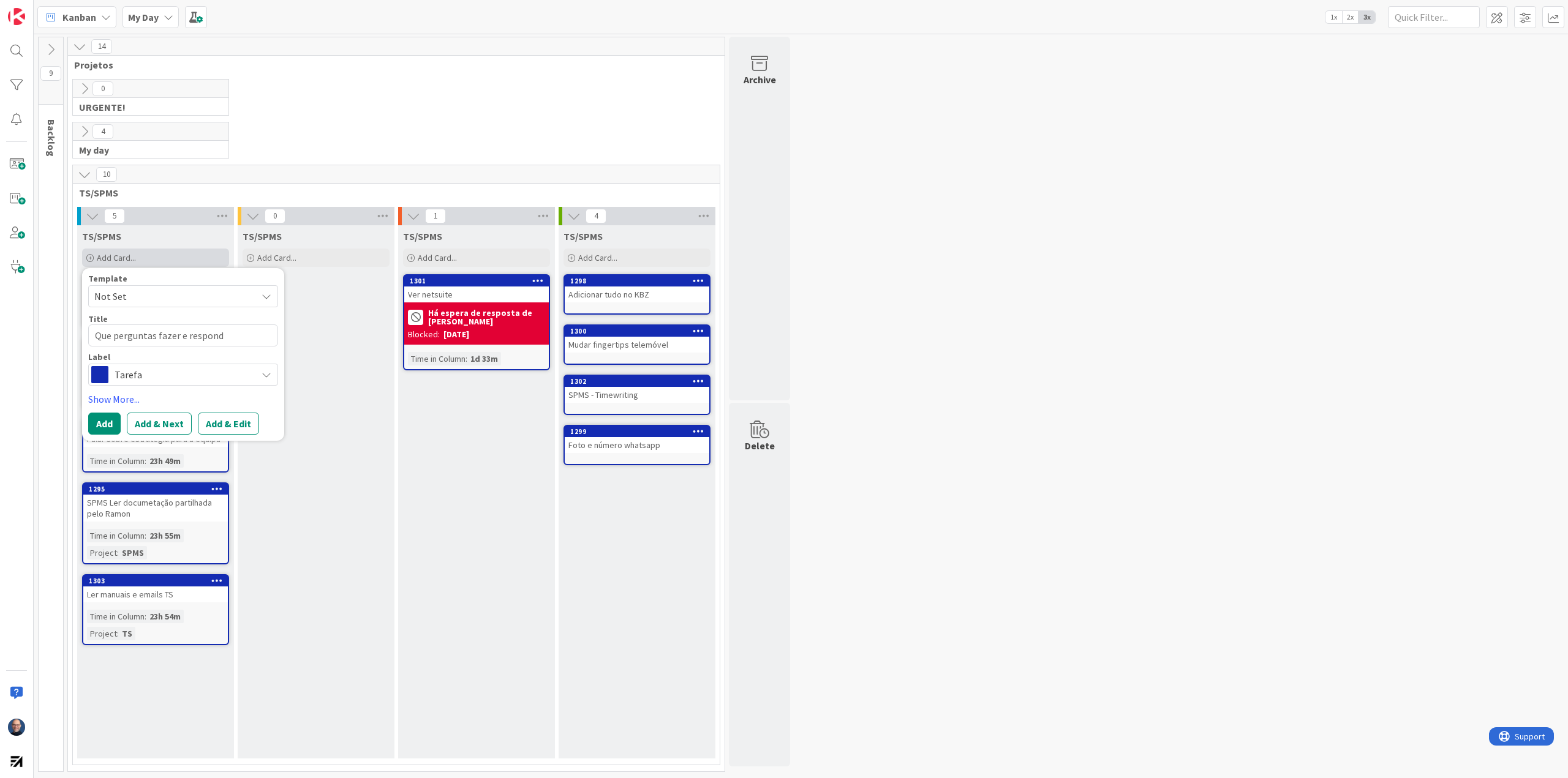
type textarea "x"
type textarea "Que perguntas fazer e responde"
type textarea "x"
type textarea "Que perguntas fazer e responder"
type textarea "x"
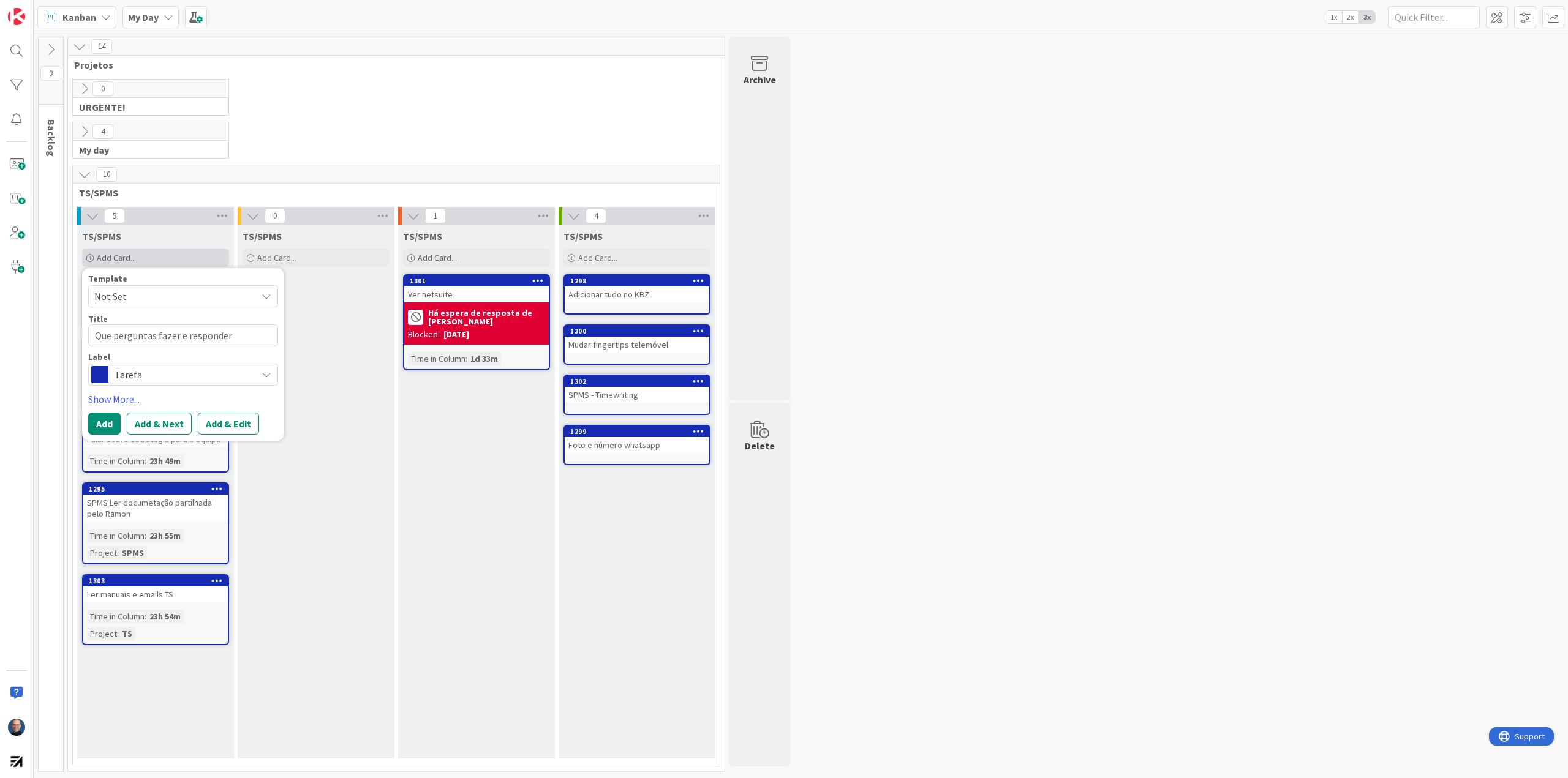
type textarea "Que perguntas fazer e responder"
type textarea "x"
type textarea "Que perguntas fazer e responder ?"
type textarea "x"
type textarea "Que perguntas fazer e responder"
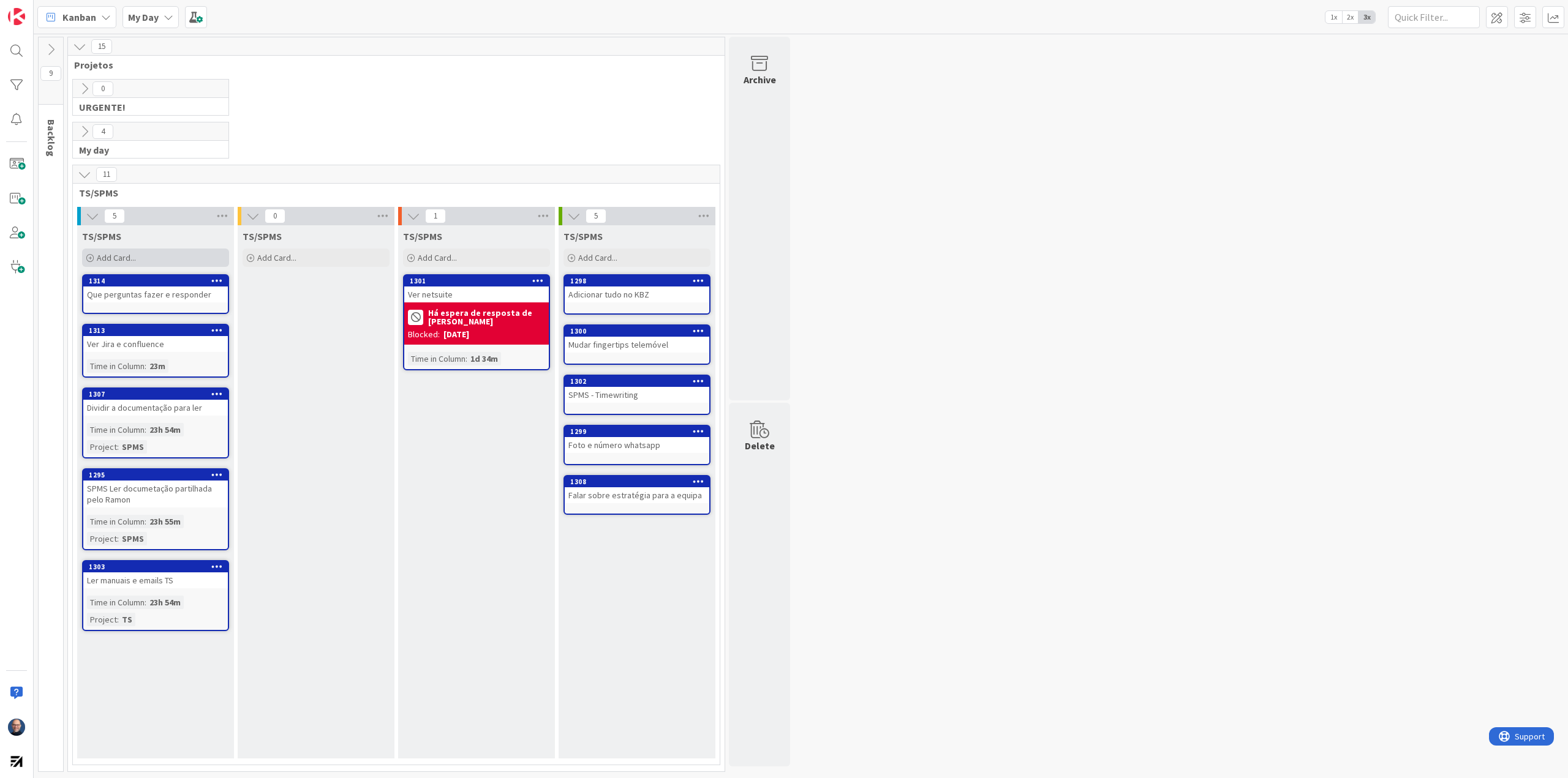
click at [170, 257] on div "Add Card..." at bounding box center [155, 258] width 147 height 18
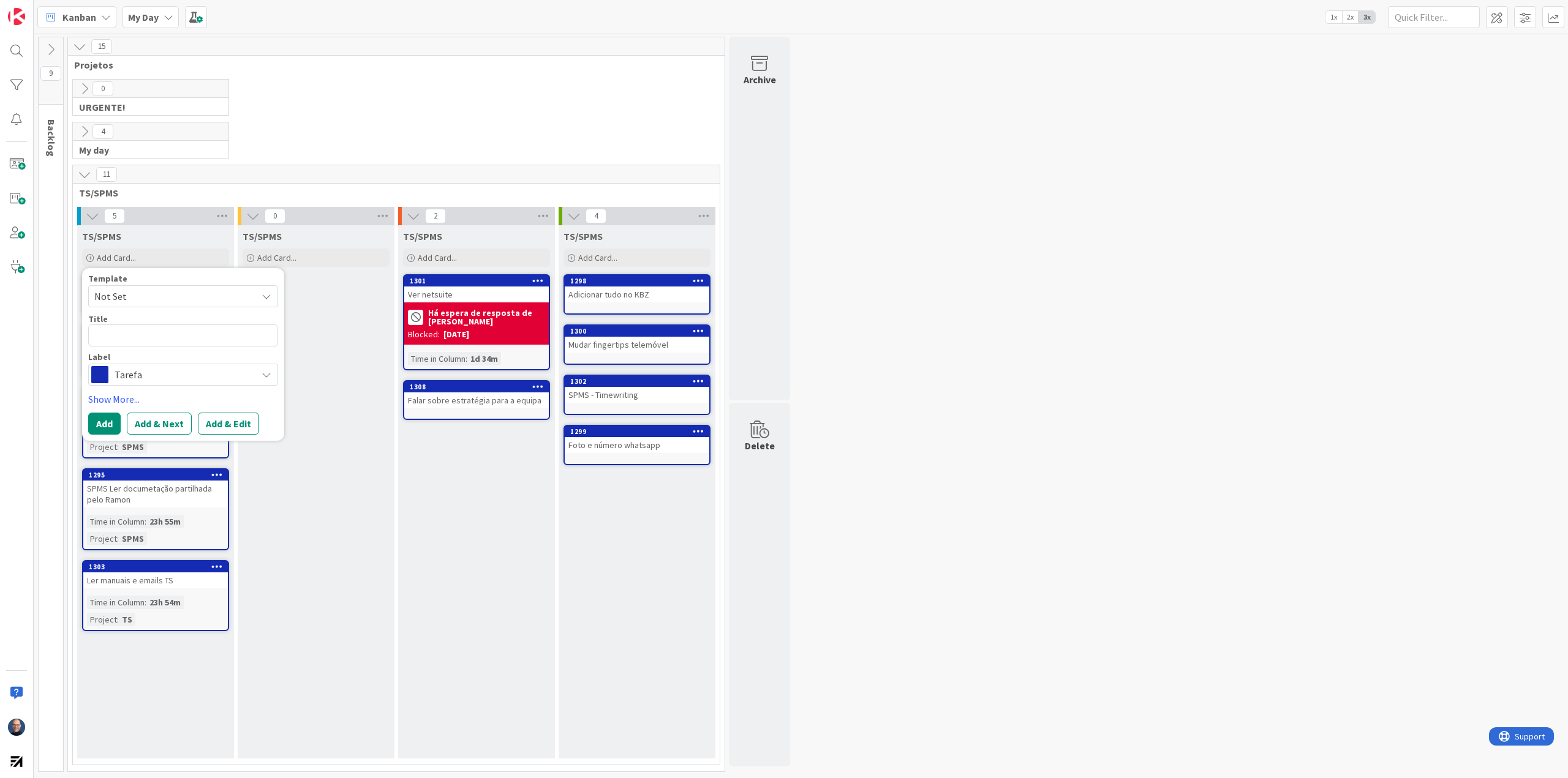
click at [465, 401] on div "Falar sobre estratégia para a equipa" at bounding box center [477, 400] width 145 height 16
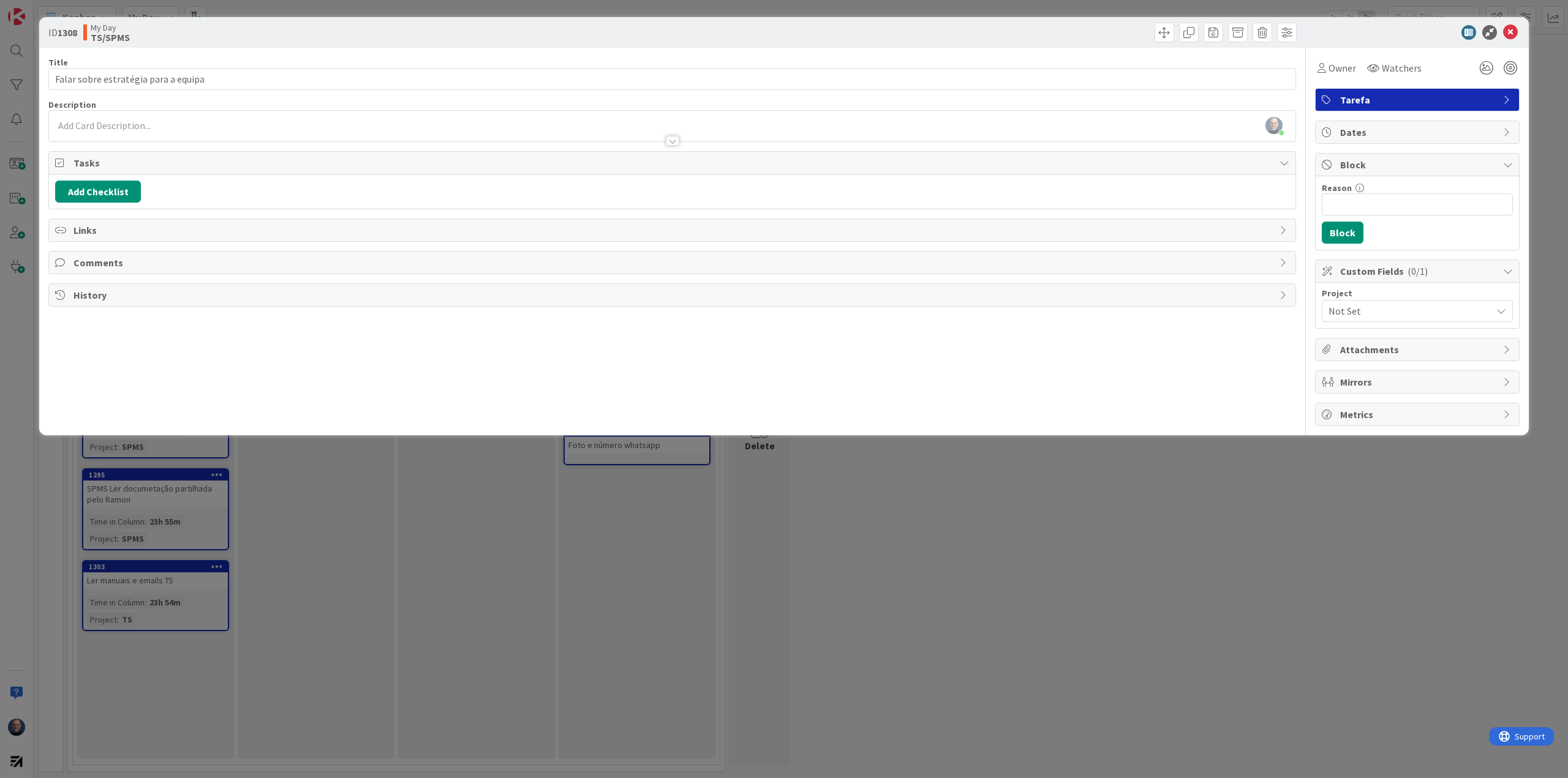
click at [184, 259] on span "Comments" at bounding box center [673, 262] width 1200 height 14
click at [99, 292] on button "Add Comment" at bounding box center [94, 291] width 79 height 22
click at [112, 306] on p at bounding box center [672, 304] width 1223 height 14
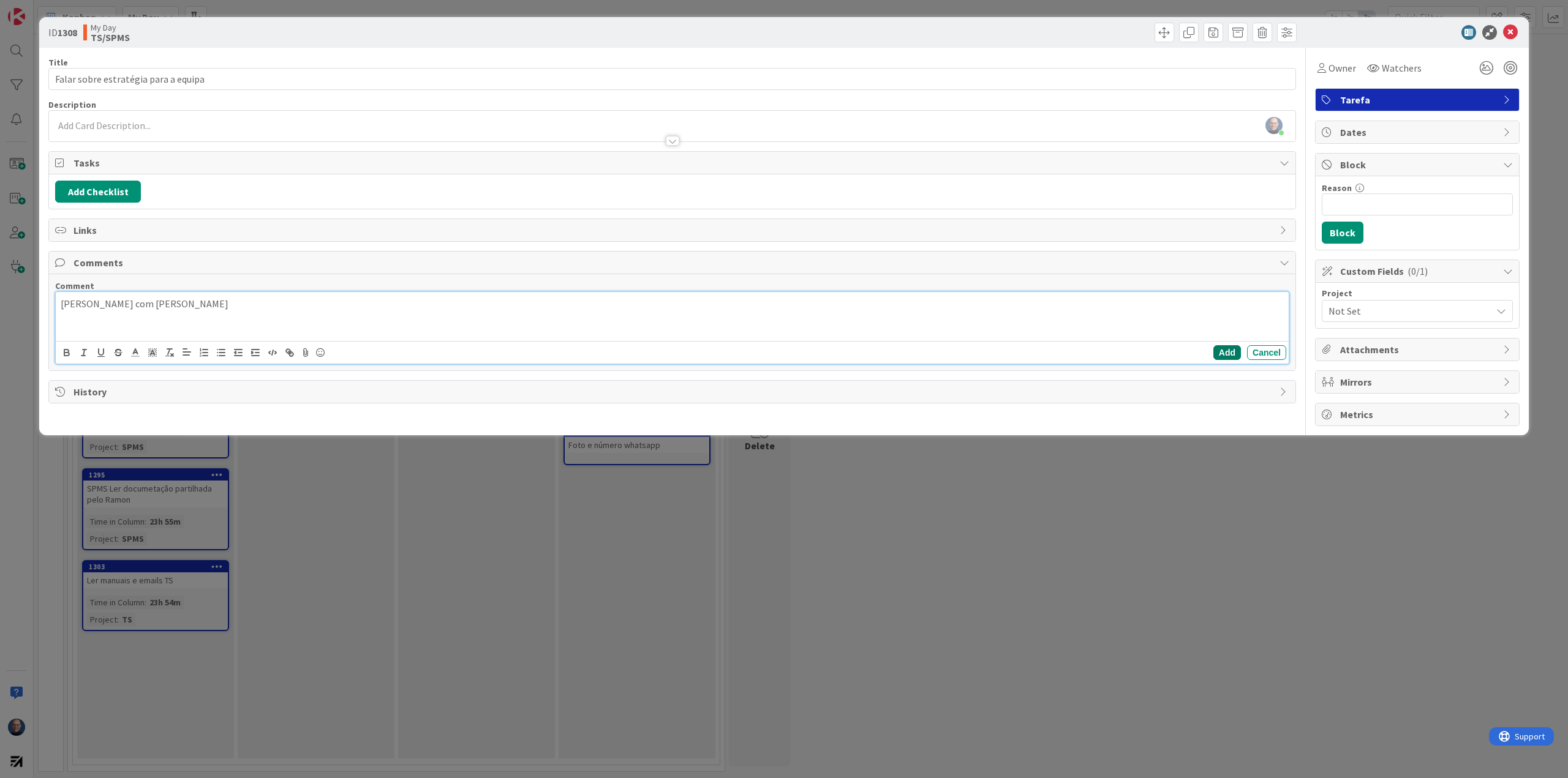
click at [1223, 353] on button "Add" at bounding box center [1227, 352] width 28 height 14
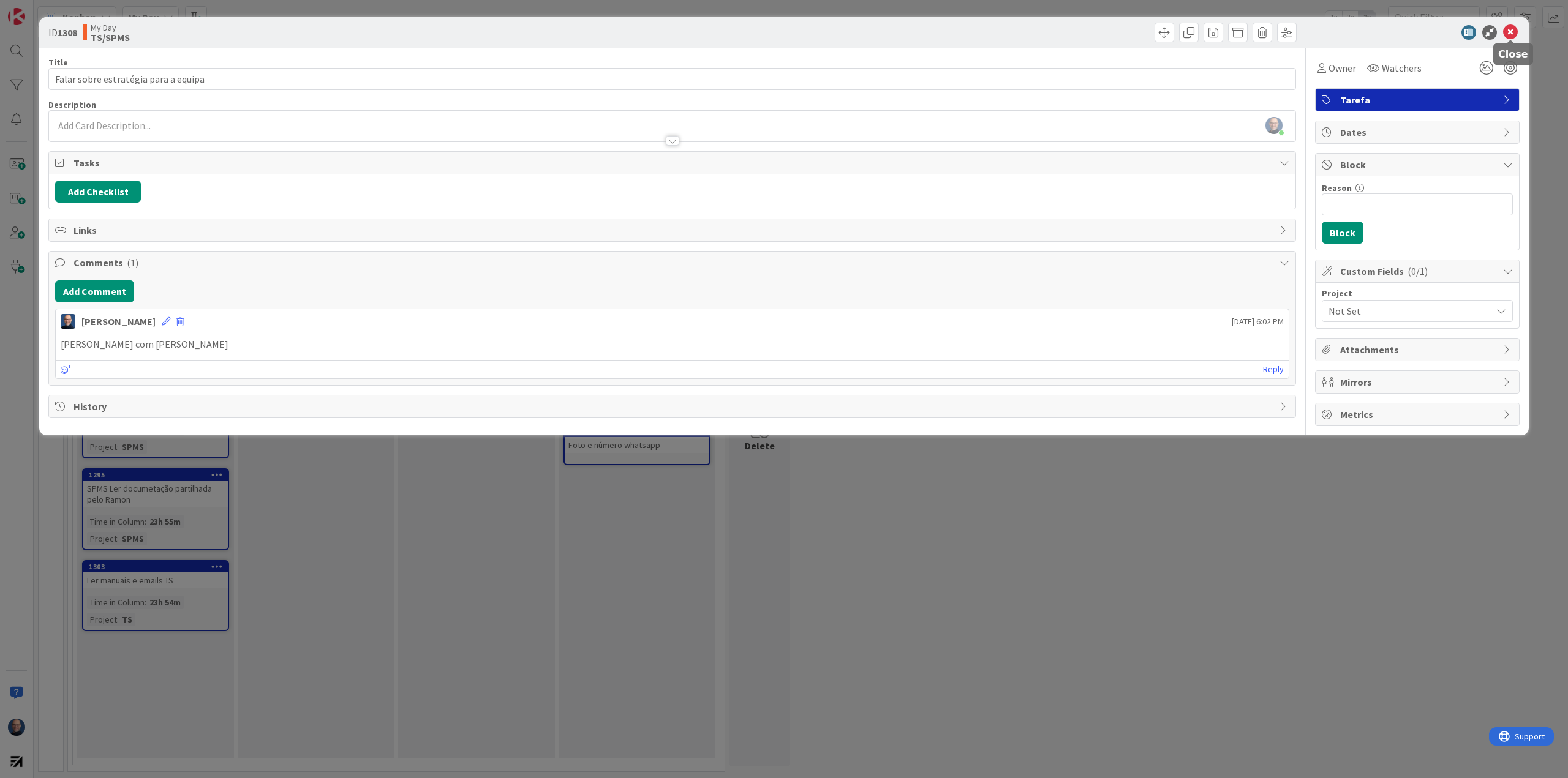
click at [1515, 29] on icon at bounding box center [1510, 32] width 14 height 14
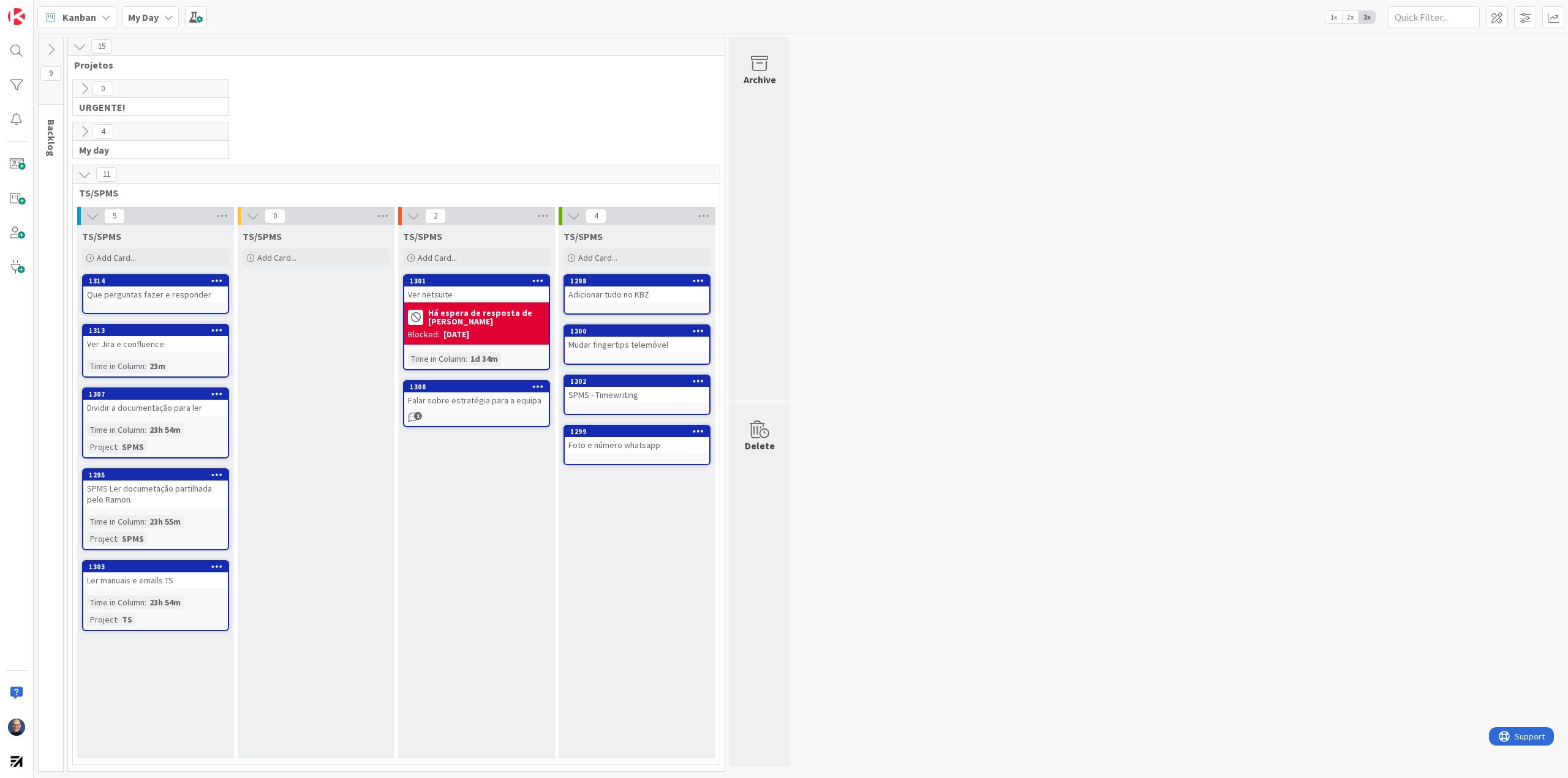
click at [413, 417] on icon "1" at bounding box center [413, 418] width 11 height 11
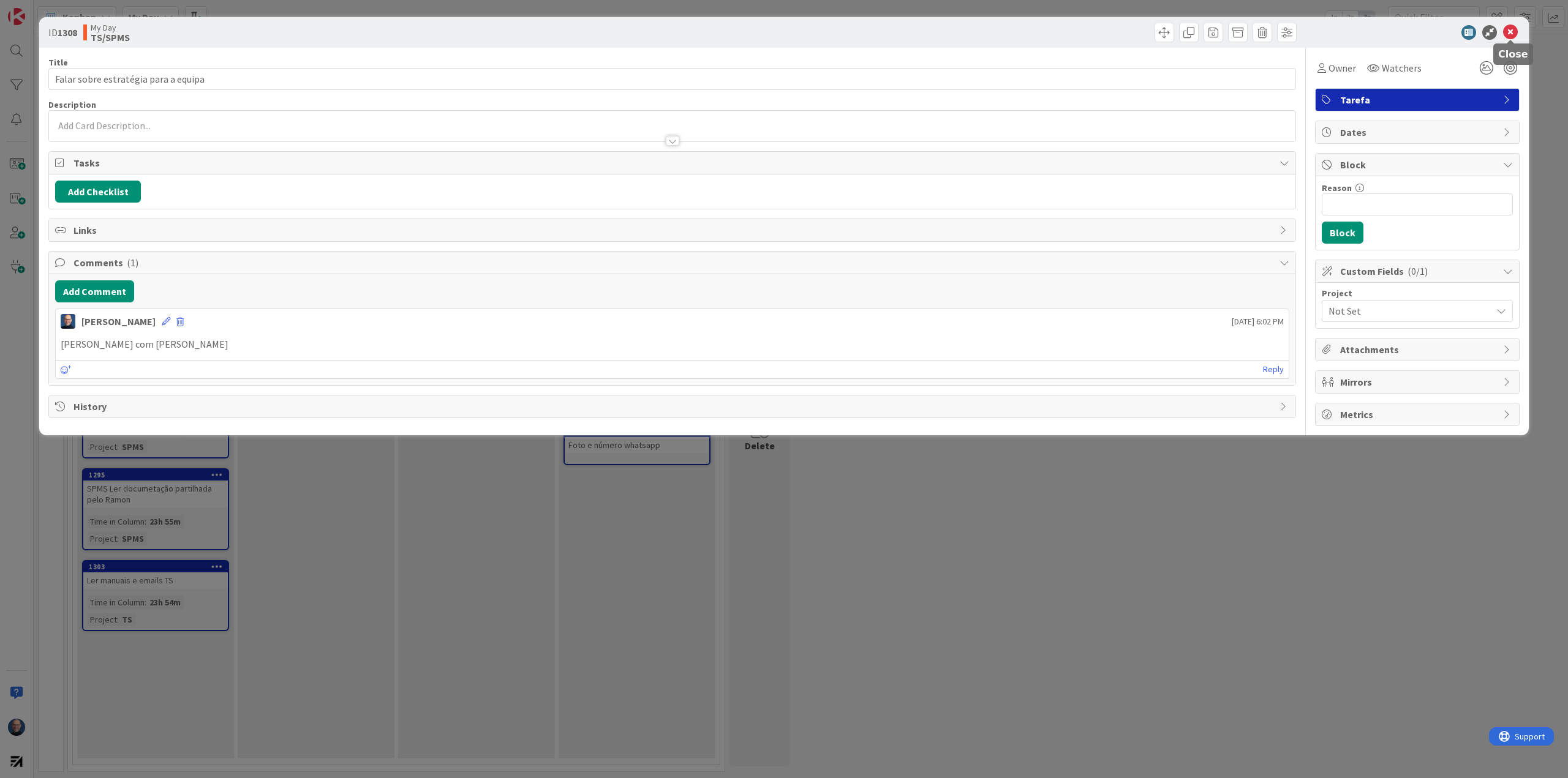
click at [1511, 30] on icon at bounding box center [1510, 32] width 14 height 14
